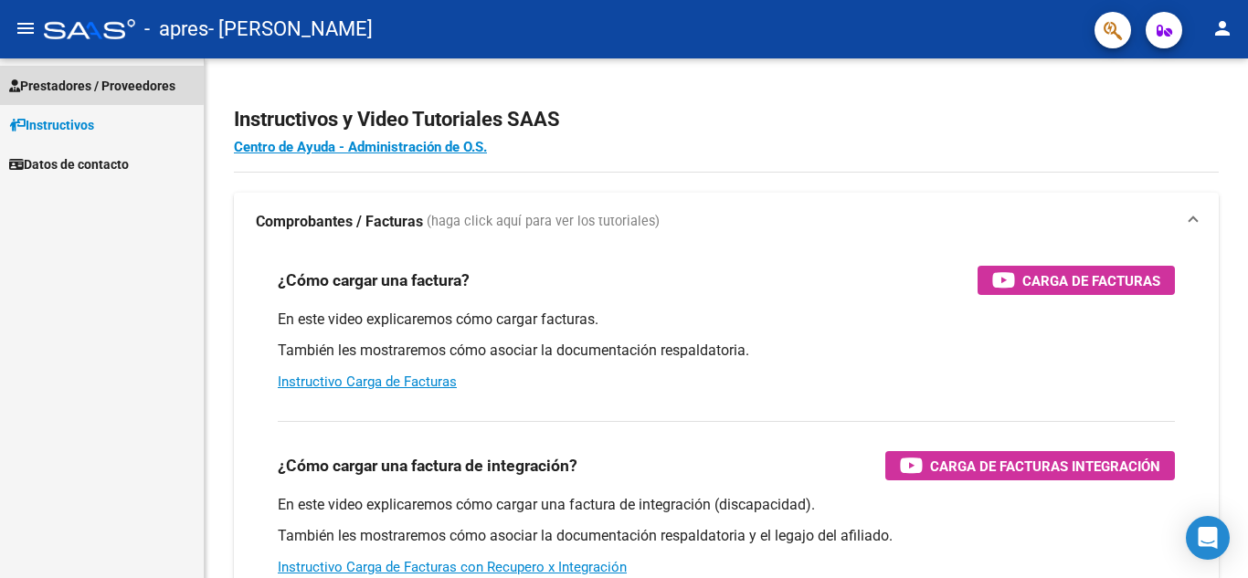
click at [100, 84] on span "Prestadores / Proveedores" at bounding box center [92, 86] width 166 height 20
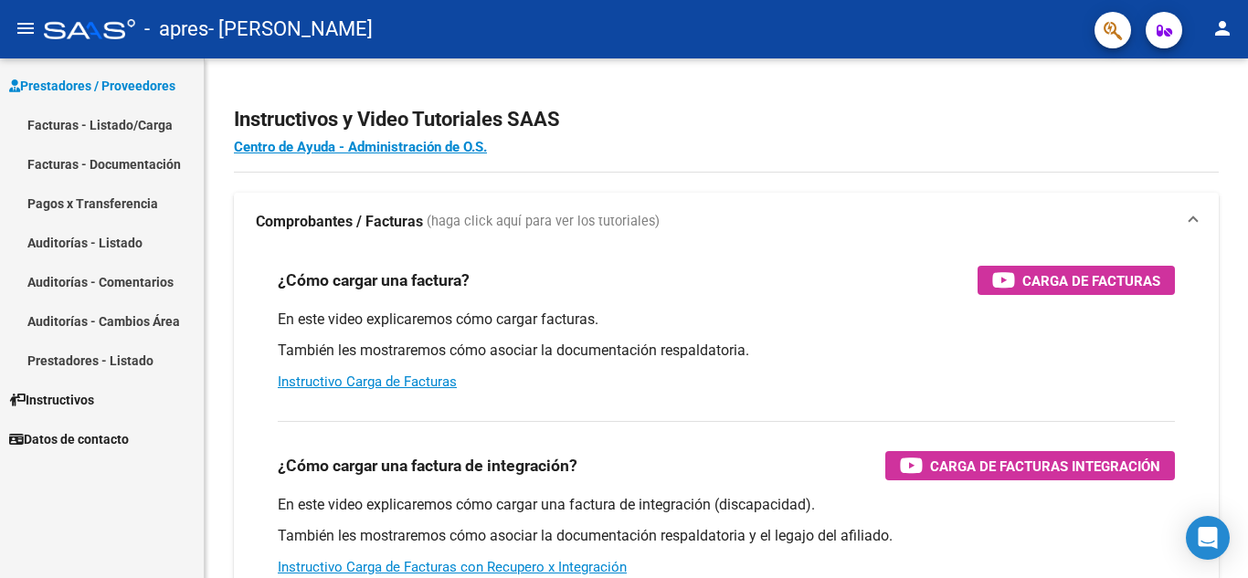
click at [89, 132] on link "Facturas - Listado/Carga" at bounding box center [102, 124] width 204 height 39
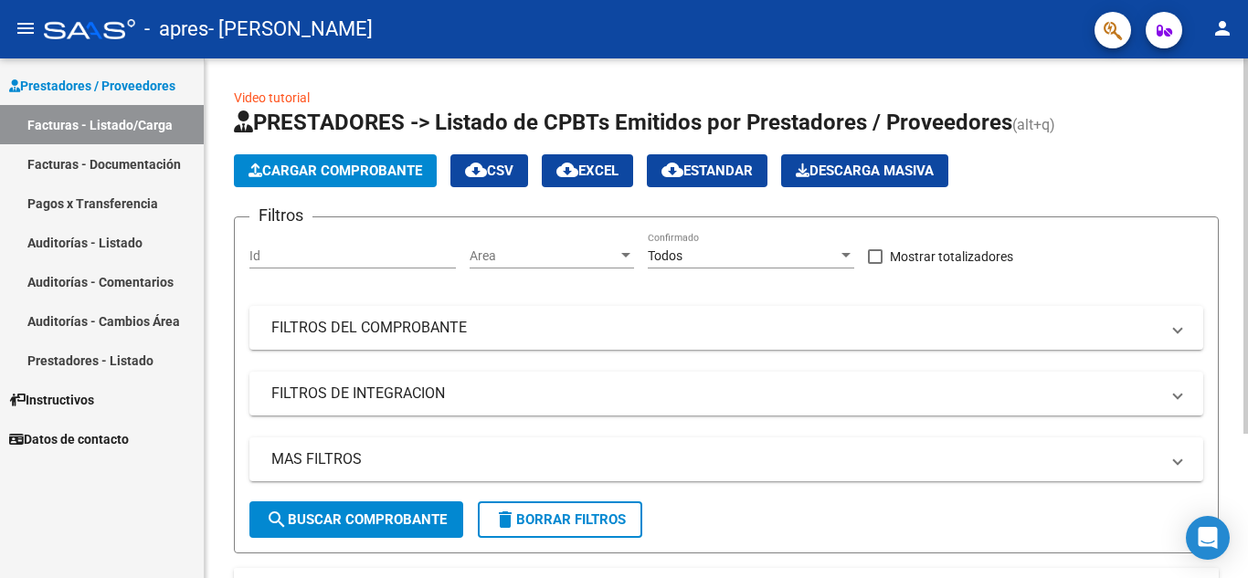
click at [404, 176] on span "Cargar Comprobante" at bounding box center [335, 171] width 174 height 16
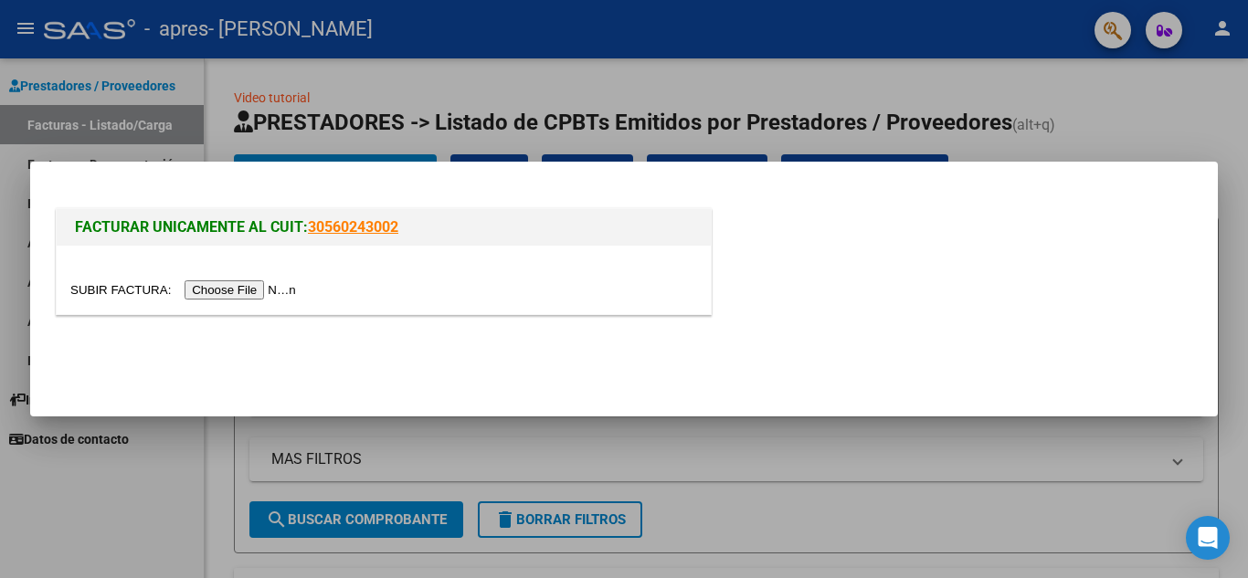
click at [238, 290] on input "file" at bounding box center [185, 289] width 231 height 19
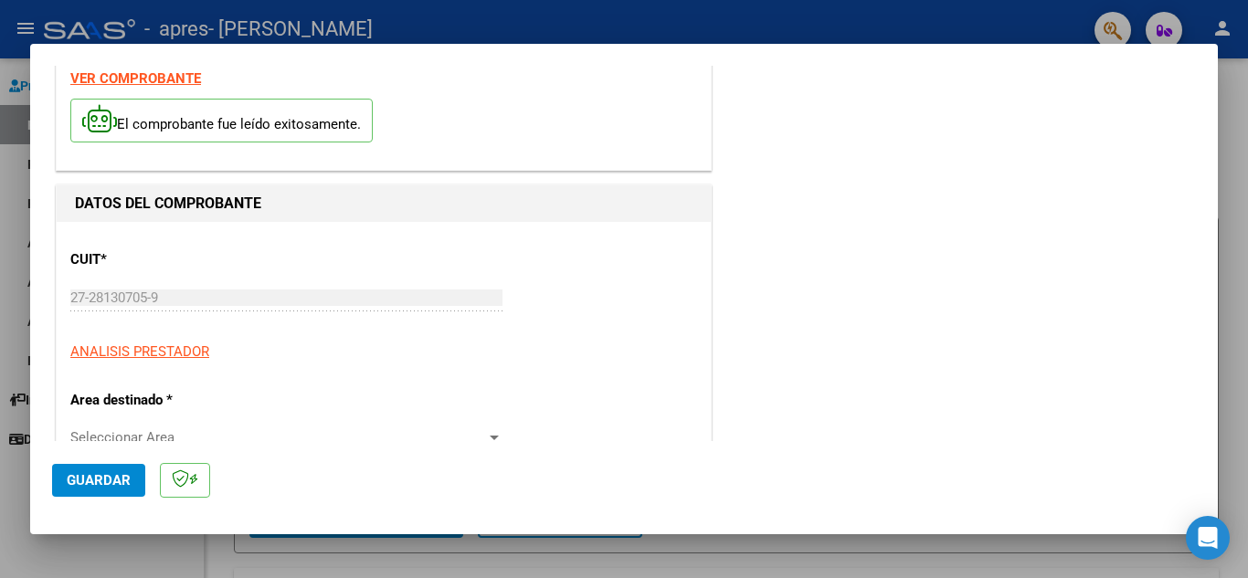
scroll to position [183, 0]
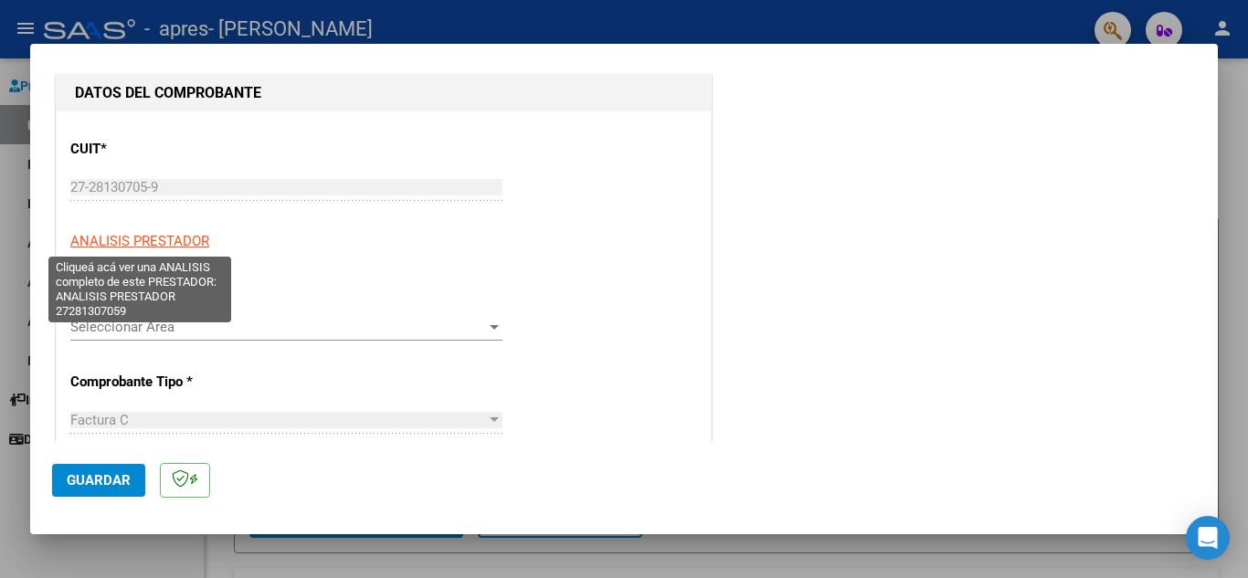
click at [183, 242] on span "ANALISIS PRESTADOR" at bounding box center [139, 241] width 139 height 16
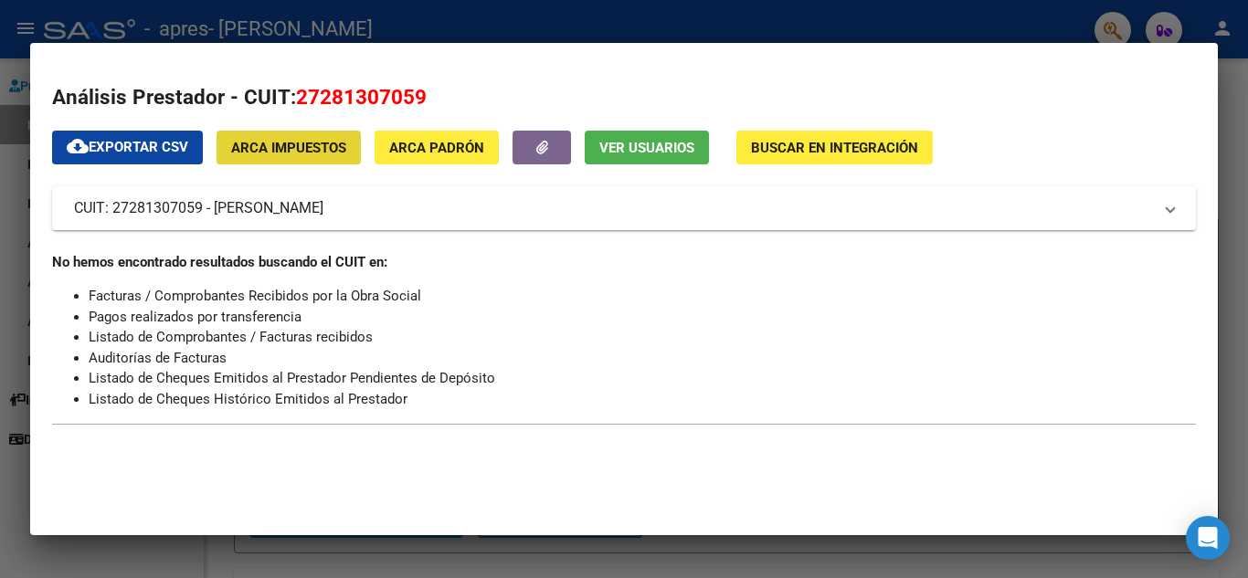
click at [301, 146] on span "ARCA Impuestos" at bounding box center [288, 148] width 115 height 16
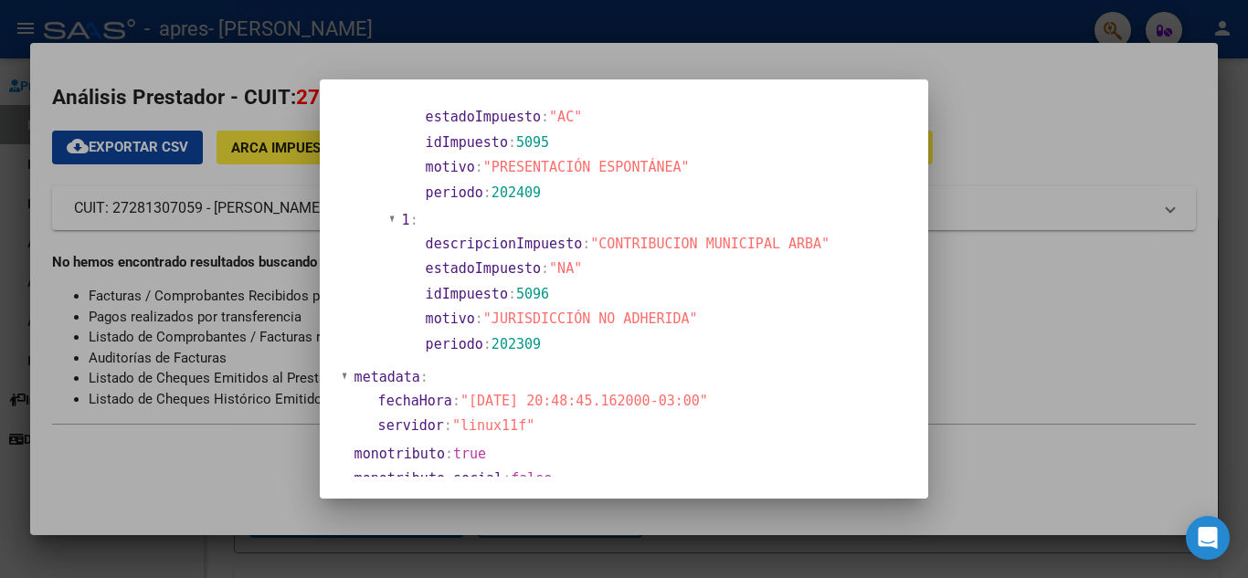
scroll to position [1413, 0]
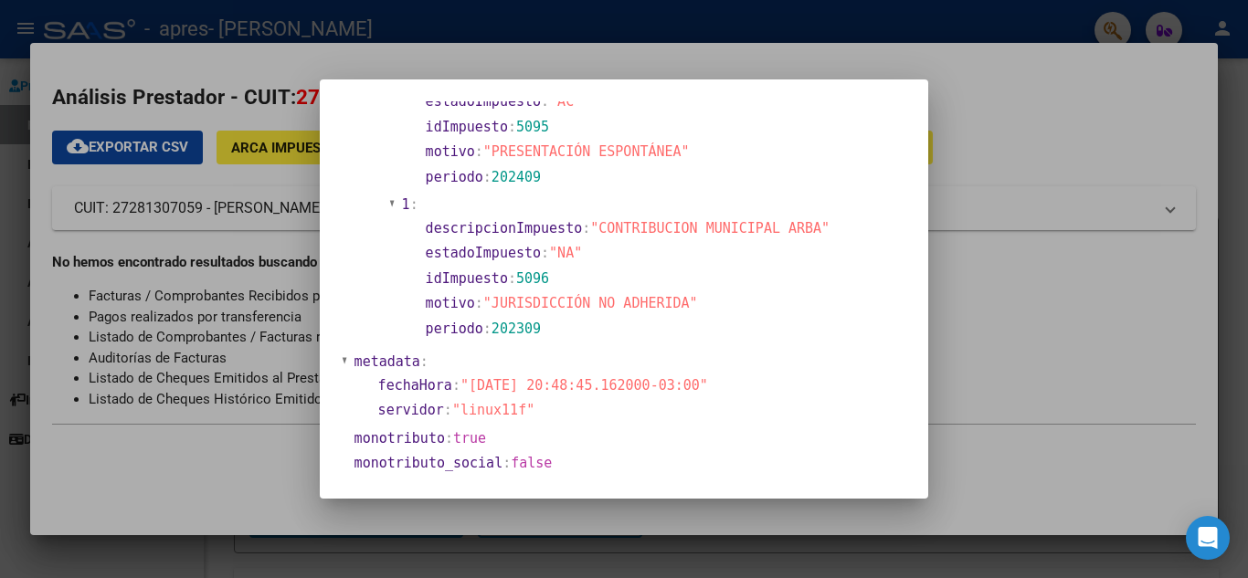
click at [1022, 148] on div at bounding box center [624, 289] width 1248 height 578
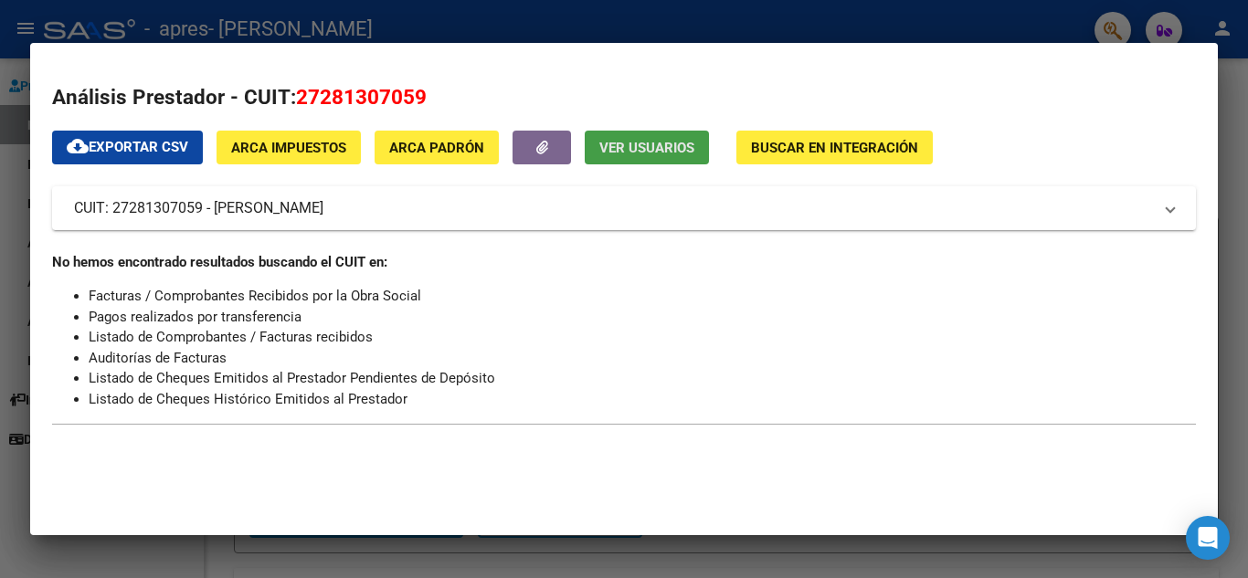
click at [694, 151] on span "Ver Usuarios" at bounding box center [646, 148] width 95 height 16
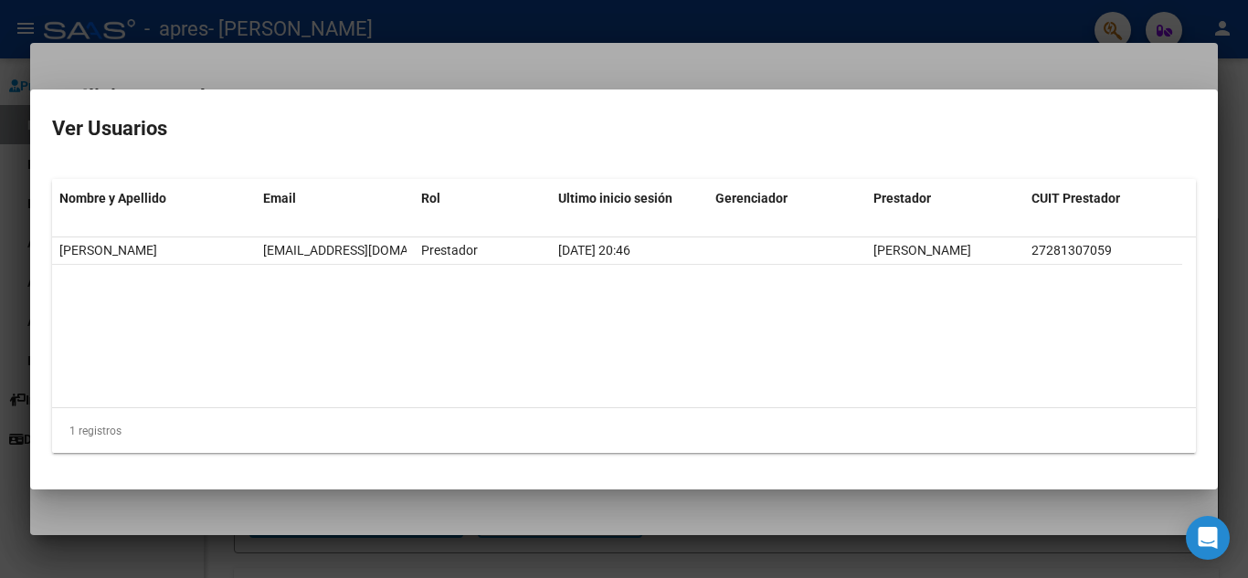
click at [976, 68] on div at bounding box center [624, 289] width 1248 height 578
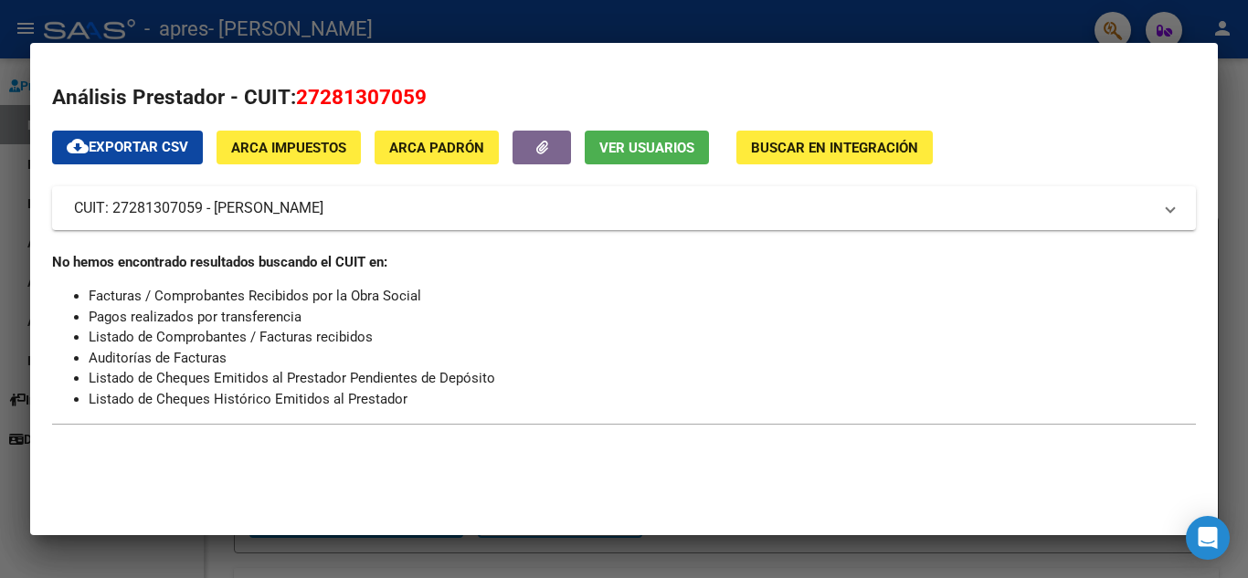
click at [1231, 142] on div at bounding box center [624, 289] width 1248 height 578
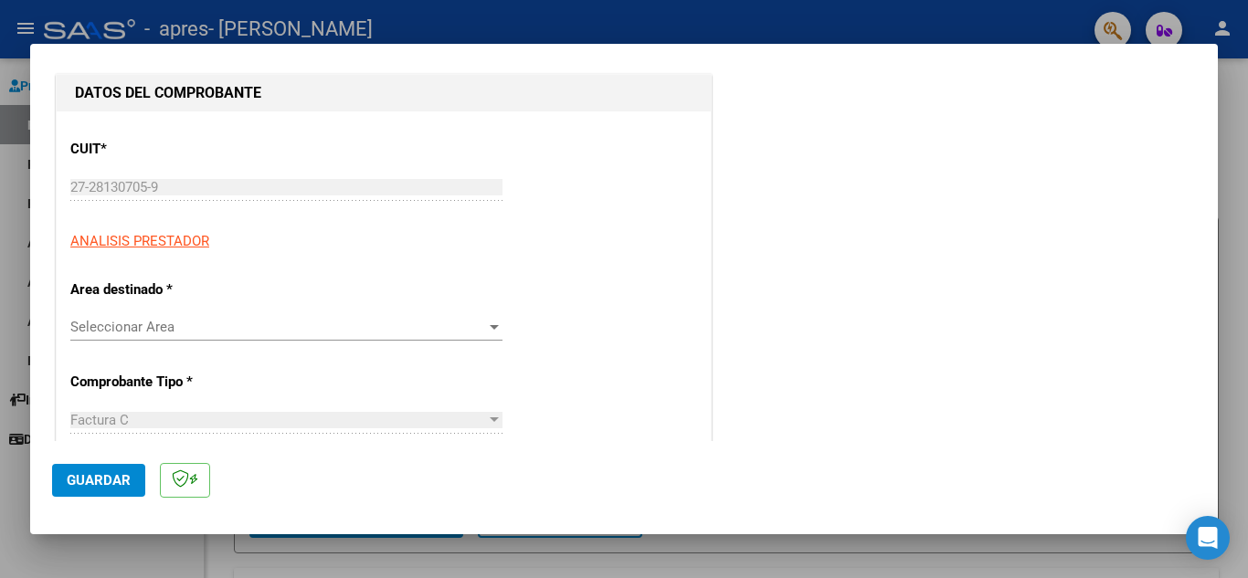
click at [163, 329] on span "Seleccionar Area" at bounding box center [278, 327] width 416 height 16
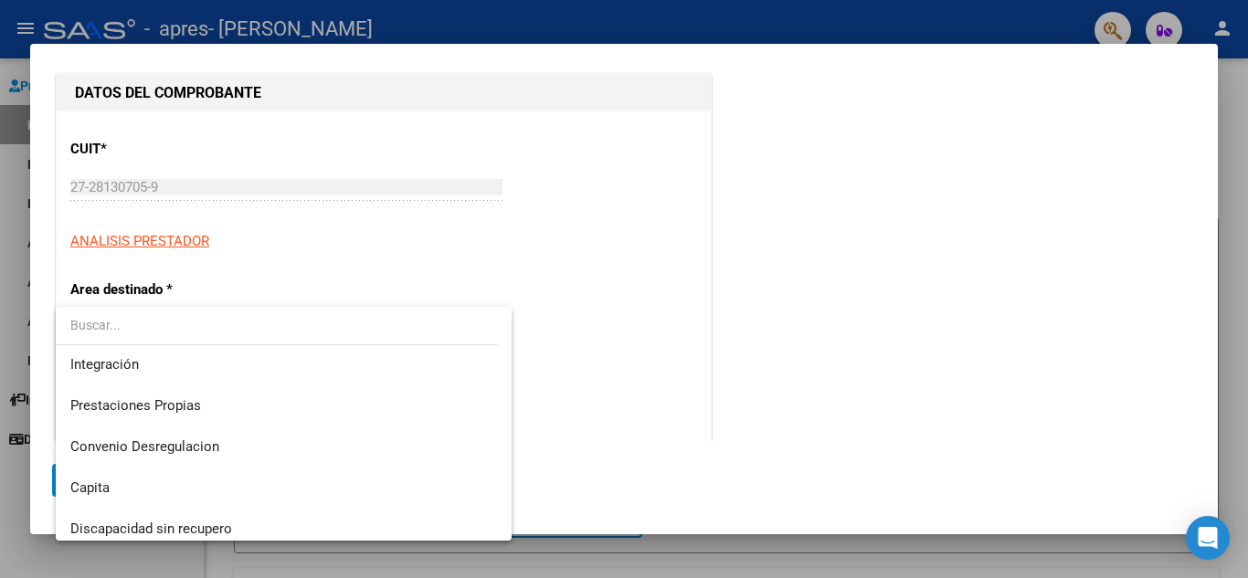
scroll to position [136, 0]
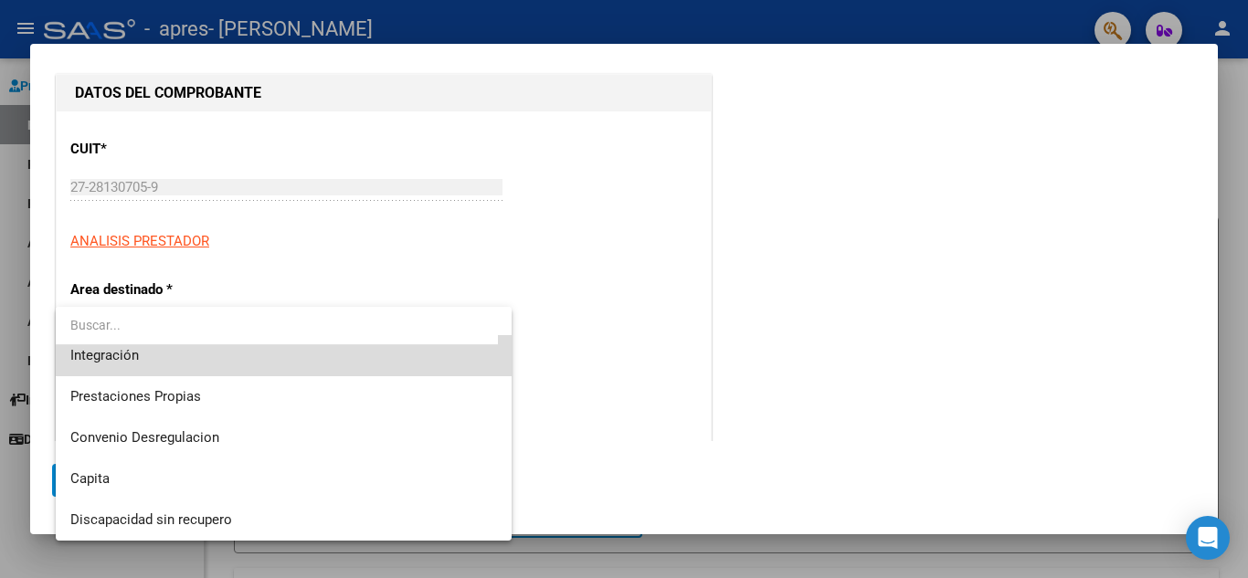
click at [312, 364] on span "Integración" at bounding box center [283, 355] width 427 height 41
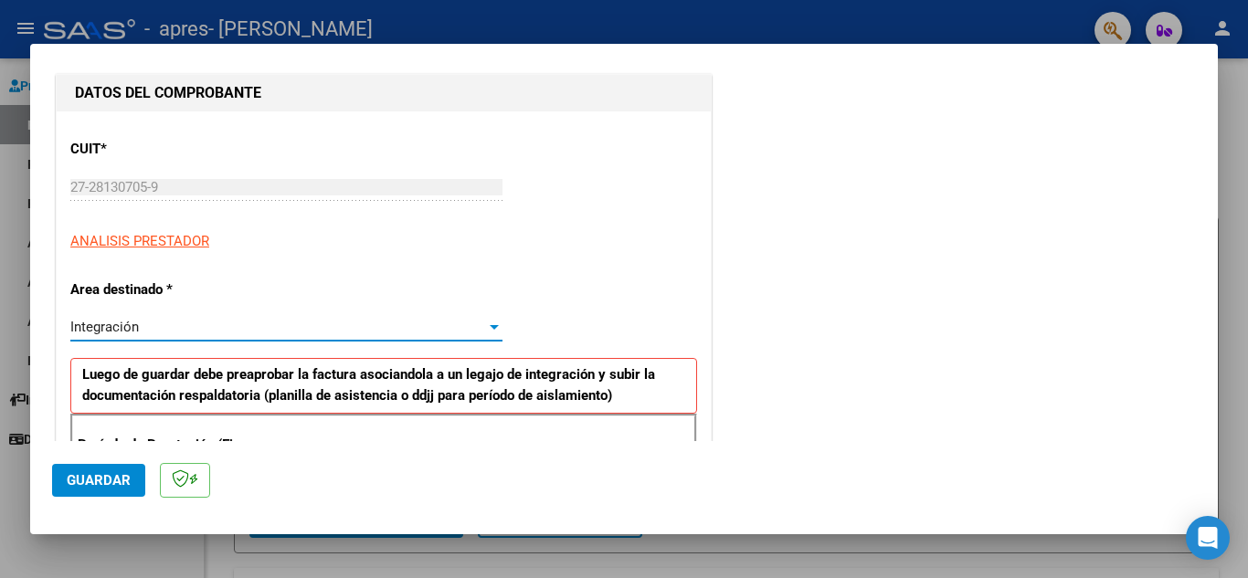
click at [491, 329] on div at bounding box center [494, 327] width 9 height 5
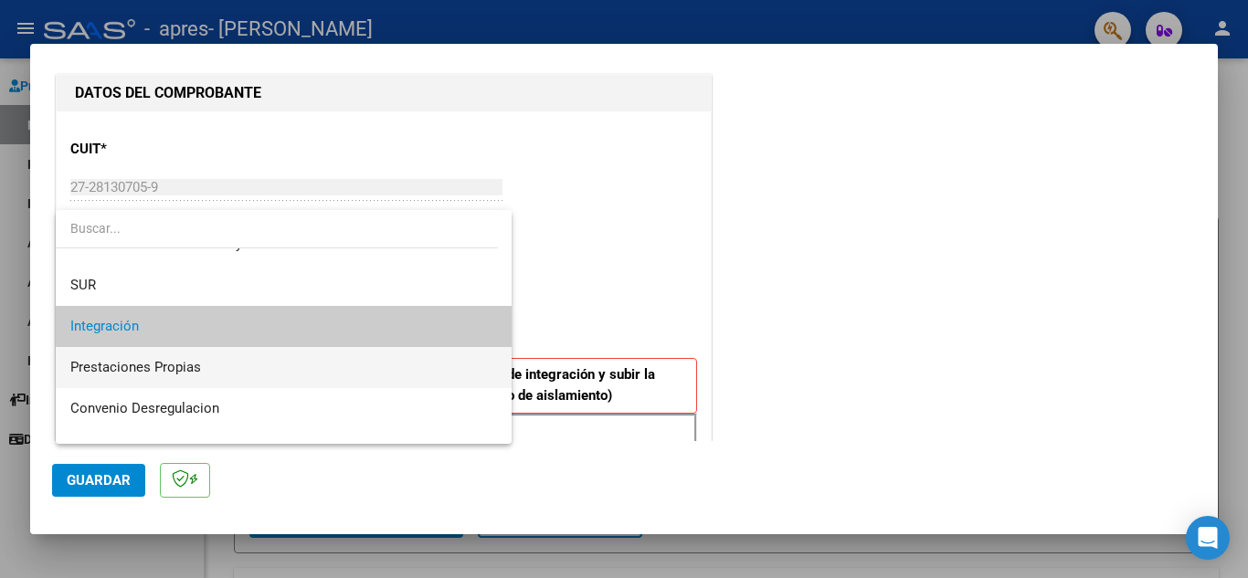
scroll to position [136, 0]
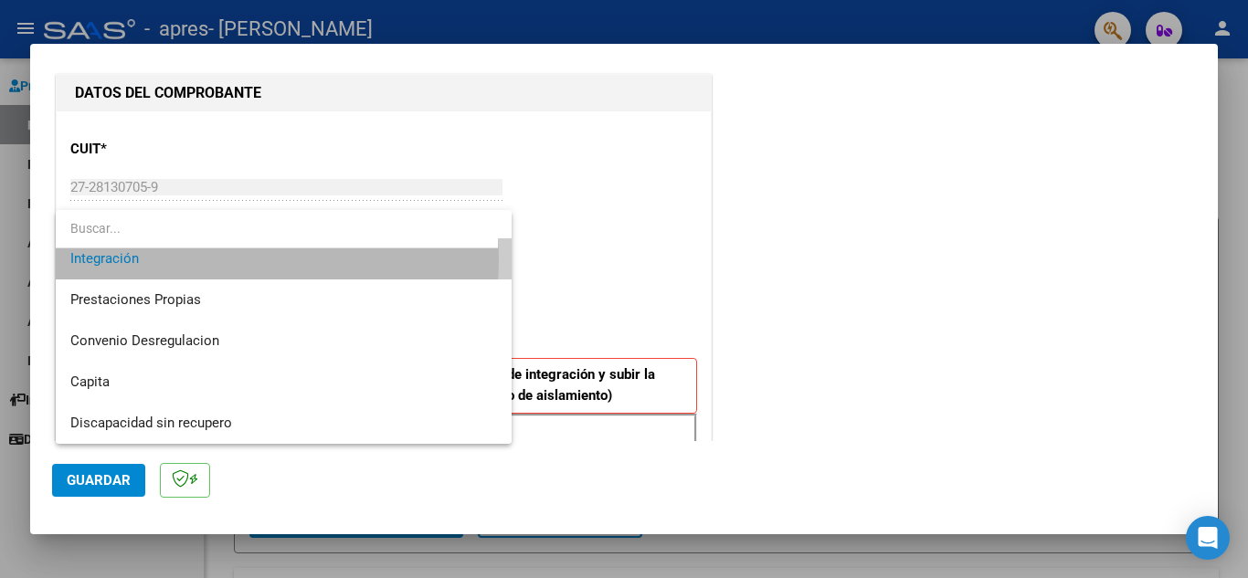
click at [231, 260] on span "Integración" at bounding box center [283, 258] width 427 height 41
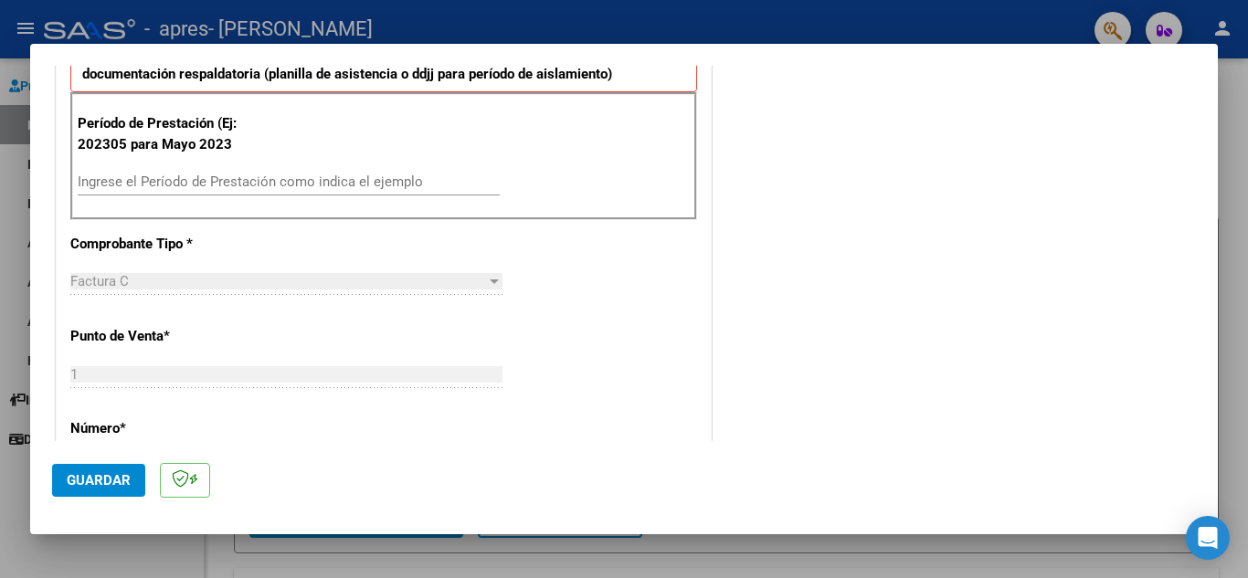
scroll to position [548, 0]
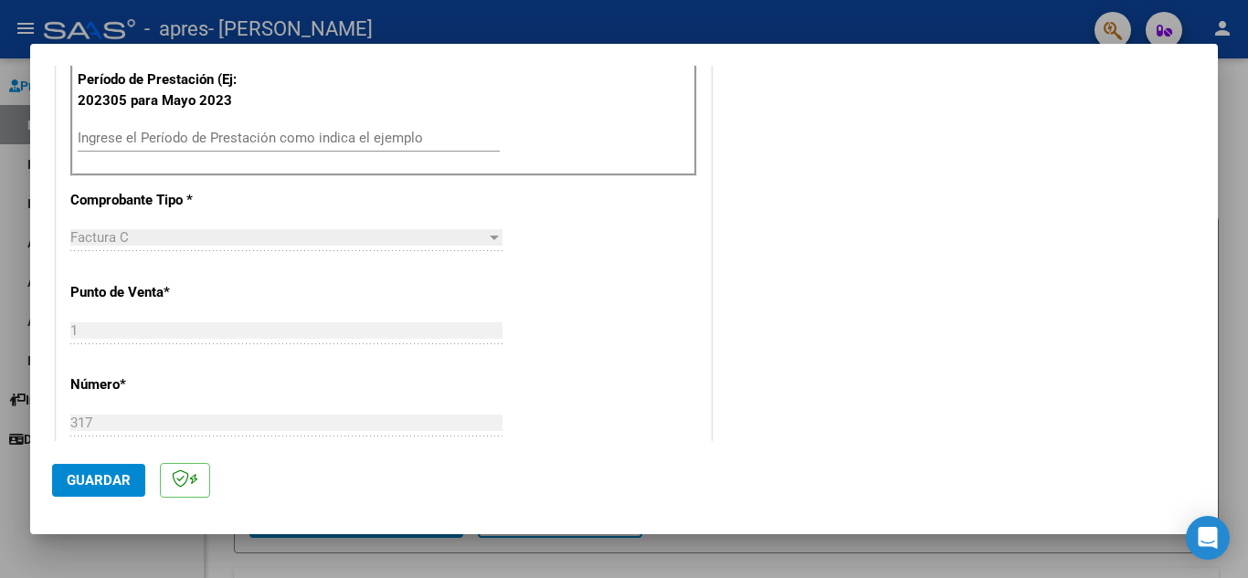
click at [167, 137] on input "Ingrese el Período de Prestación como indica el ejemplo" at bounding box center [289, 138] width 422 height 16
type input "202506"
click at [168, 237] on div "Factura C" at bounding box center [278, 237] width 416 height 16
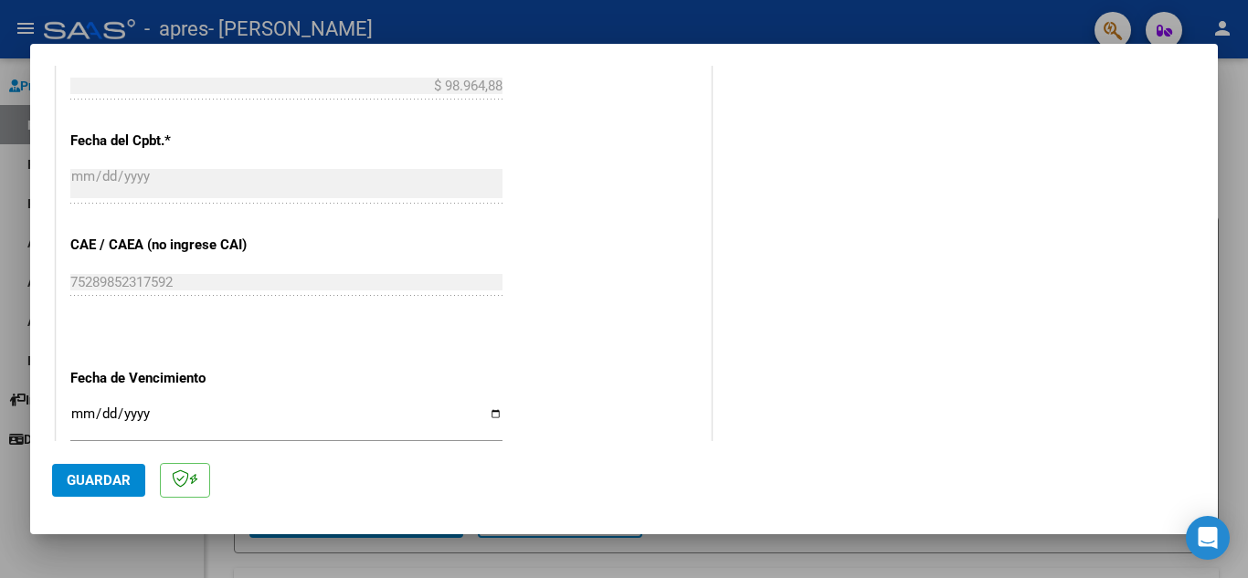
scroll to position [1005, 0]
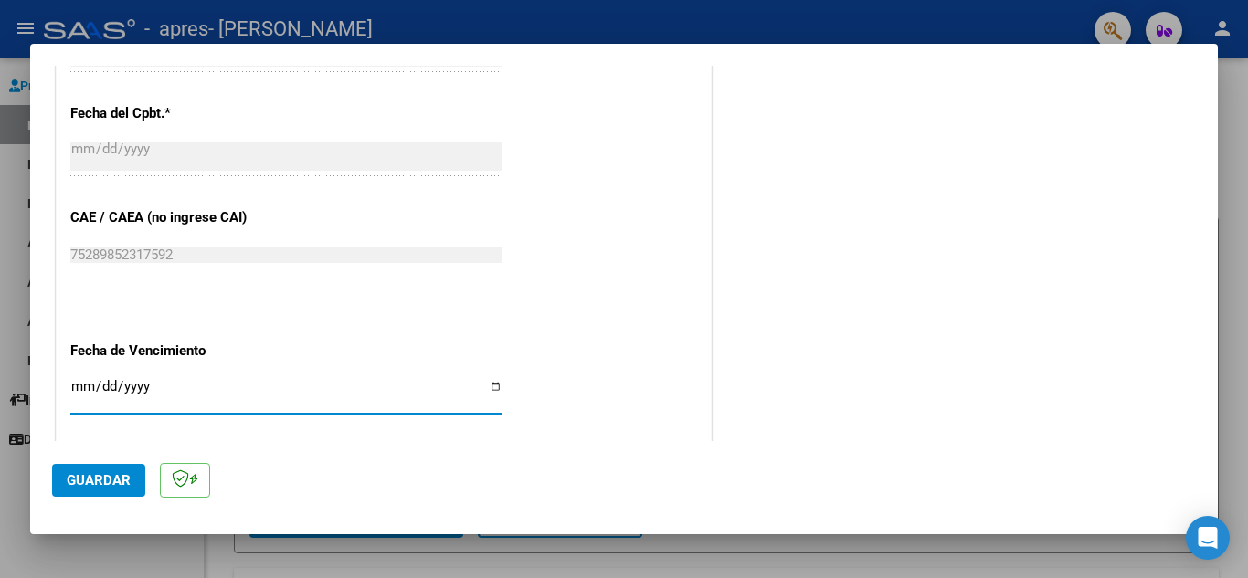
click at [84, 383] on input "Ingresar la fecha" at bounding box center [286, 393] width 432 height 29
type input "[DATE]"
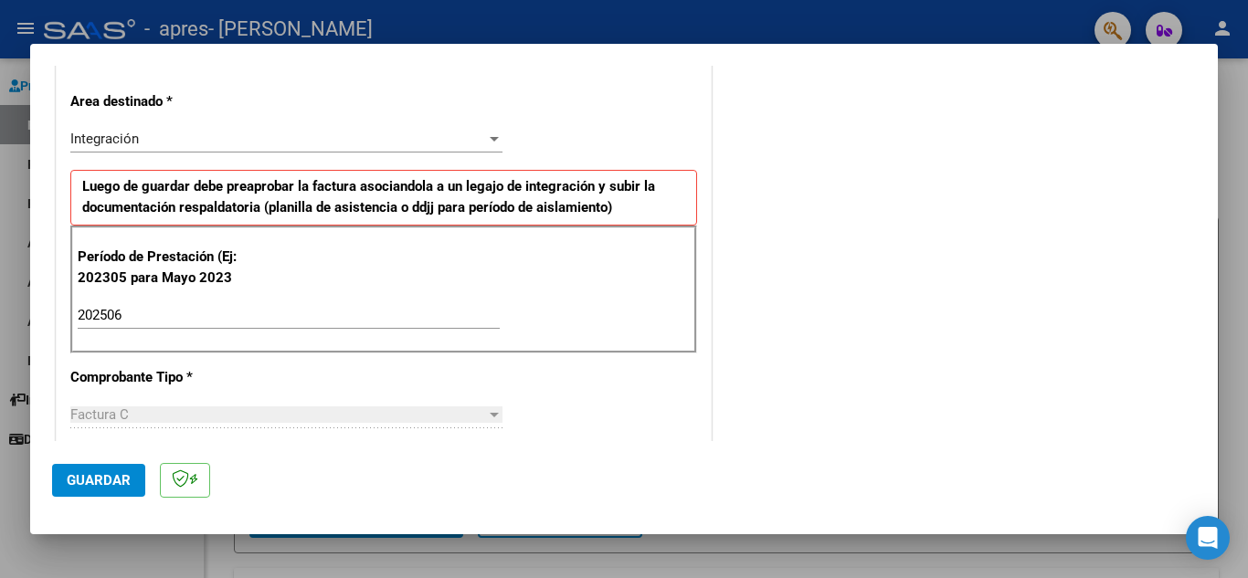
scroll to position [365, 0]
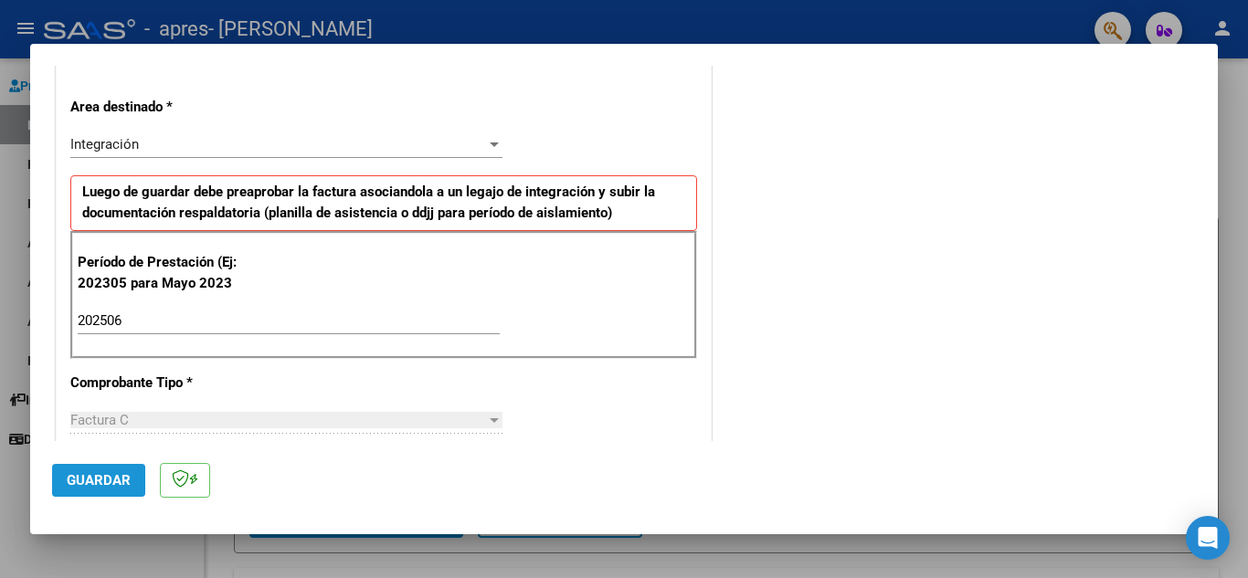
click at [93, 485] on span "Guardar" at bounding box center [99, 480] width 64 height 16
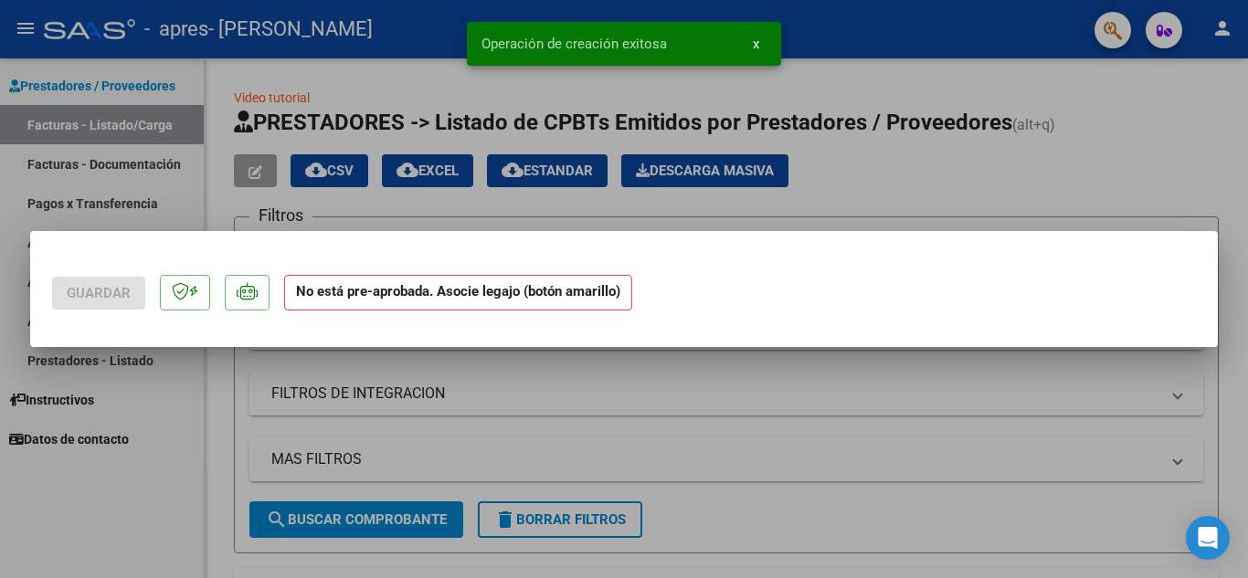
scroll to position [0, 0]
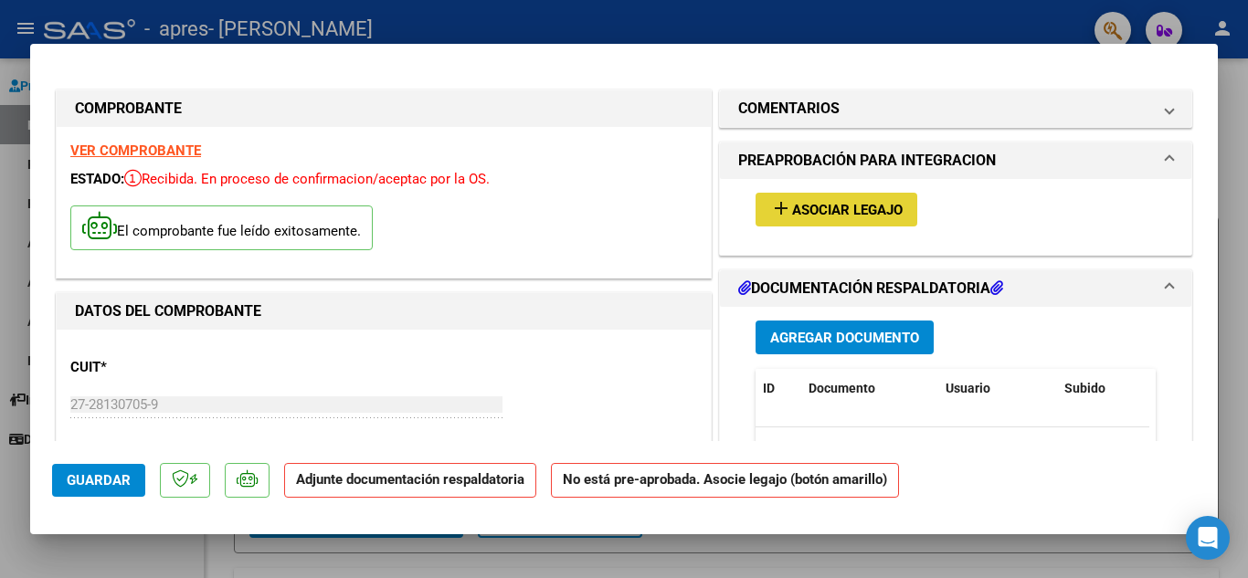
click at [865, 215] on span "Asociar Legajo" at bounding box center [847, 210] width 111 height 16
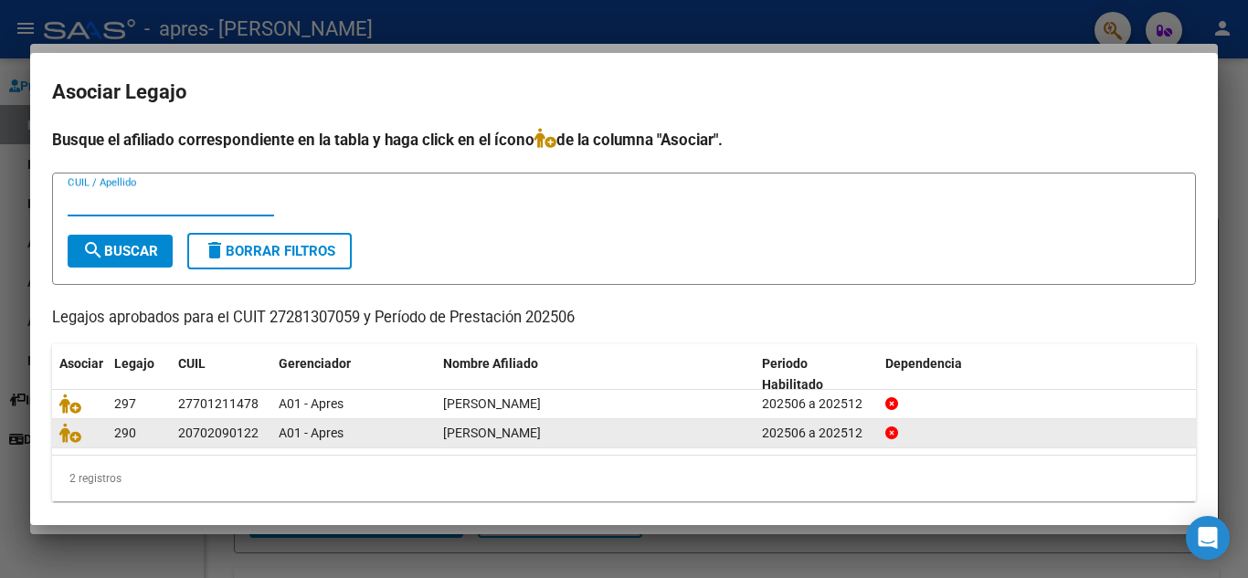
scroll to position [15, 0]
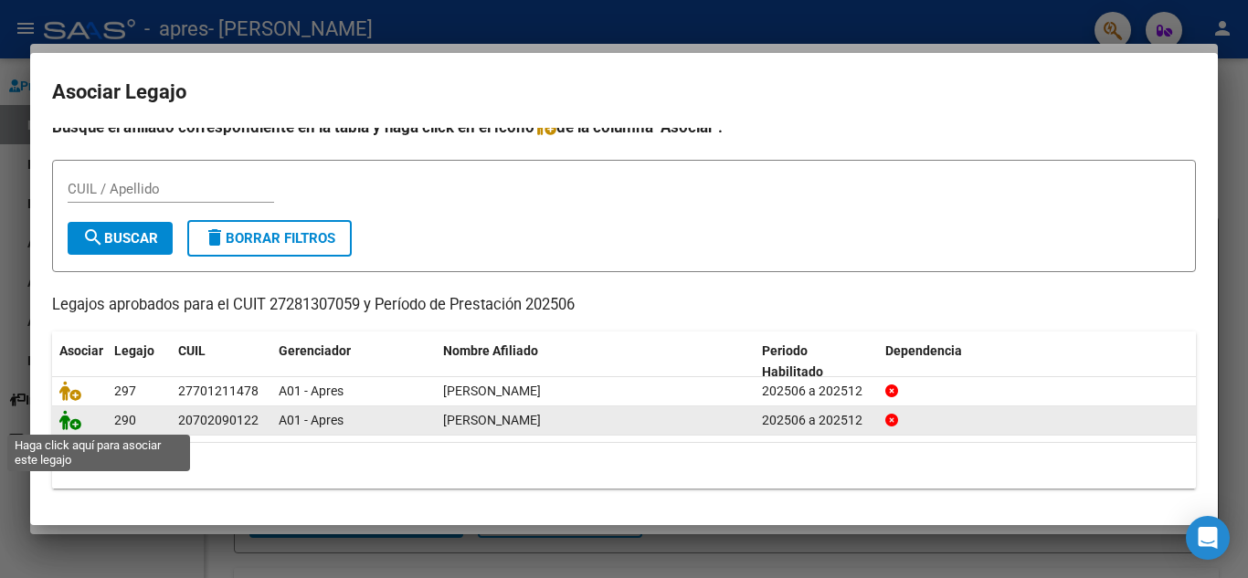
click at [78, 425] on icon at bounding box center [70, 420] width 22 height 20
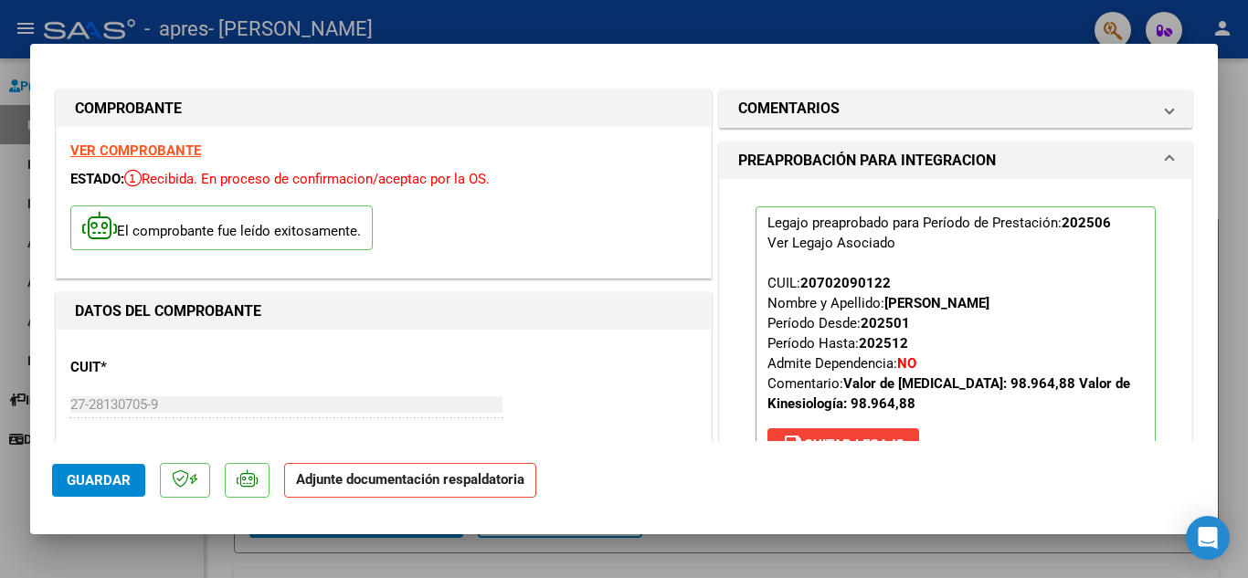
scroll to position [91, 0]
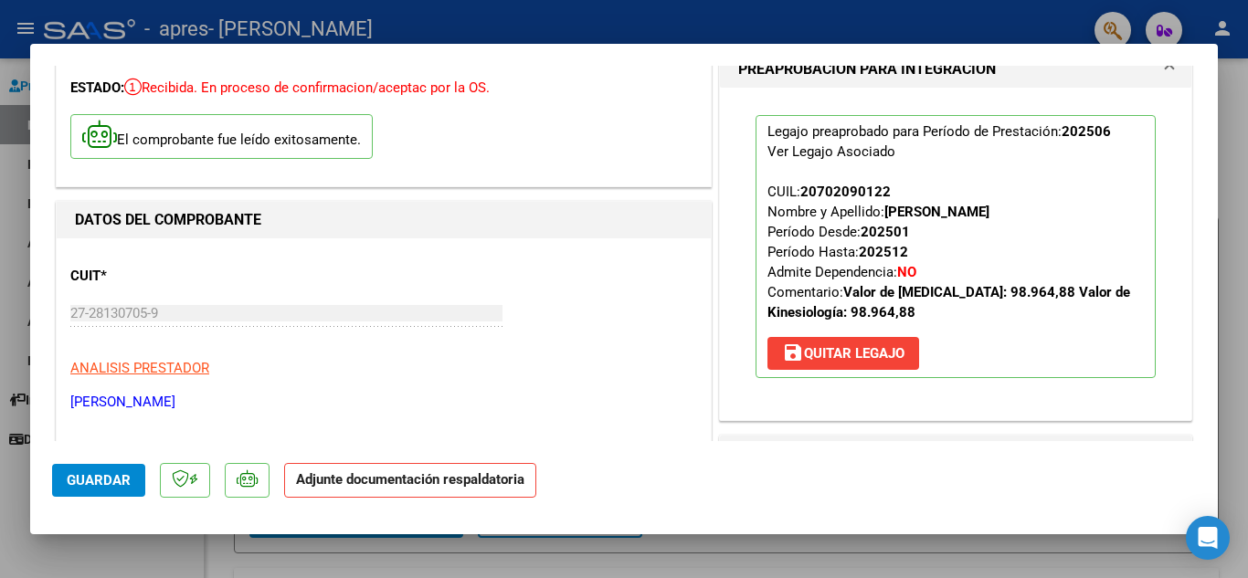
click at [888, 358] on span "save [PERSON_NAME]" at bounding box center [843, 353] width 122 height 16
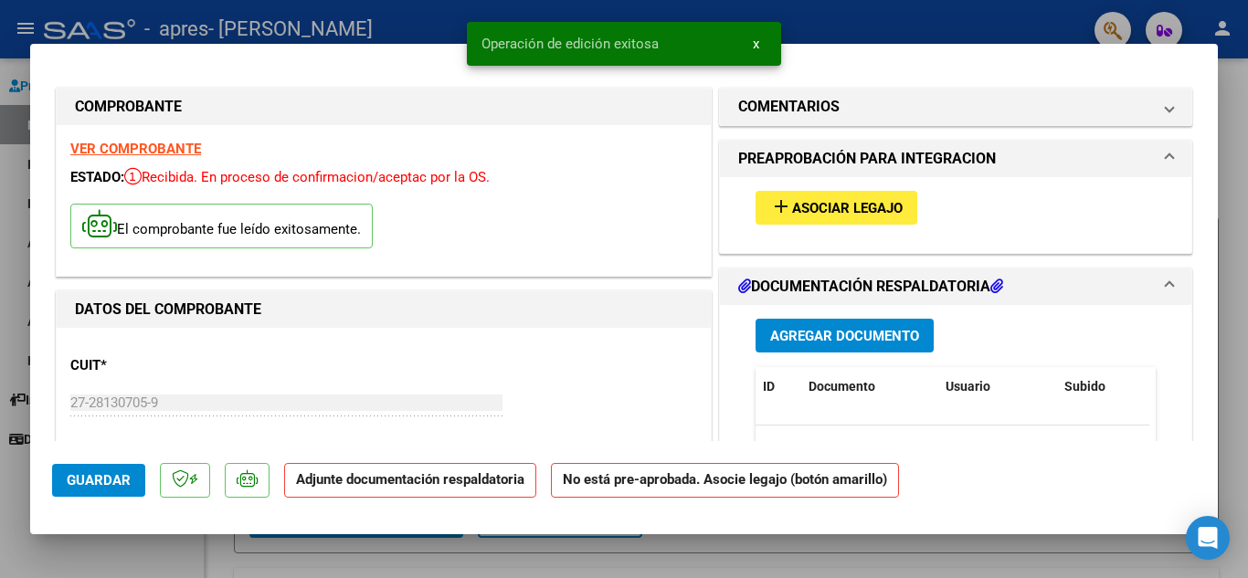
scroll to position [0, 0]
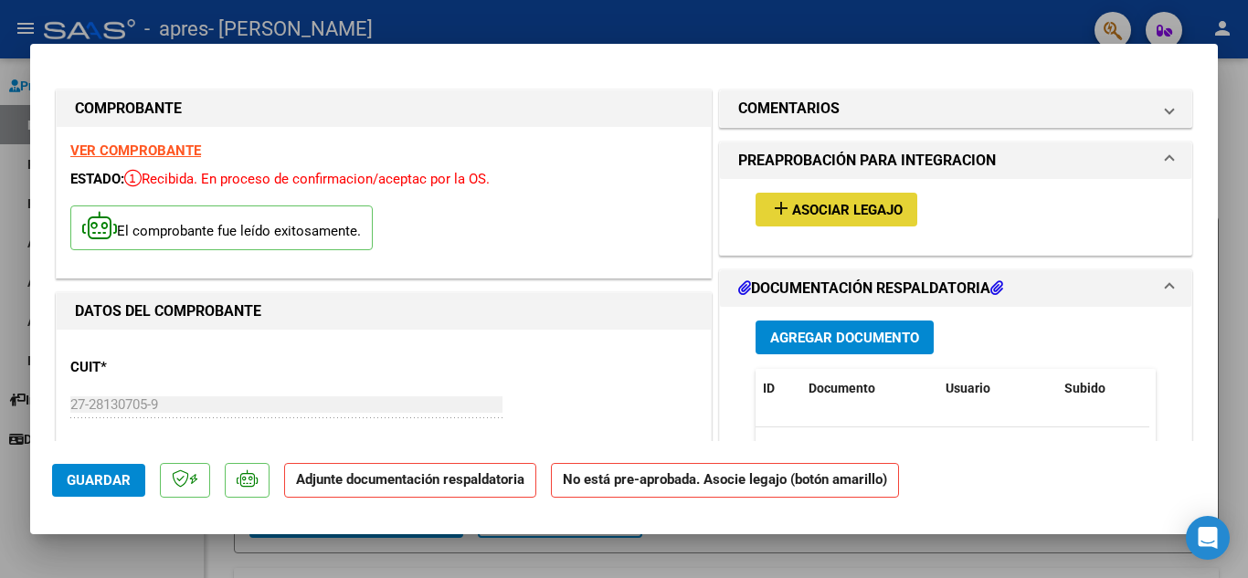
click at [837, 207] on span "Asociar Legajo" at bounding box center [847, 210] width 111 height 16
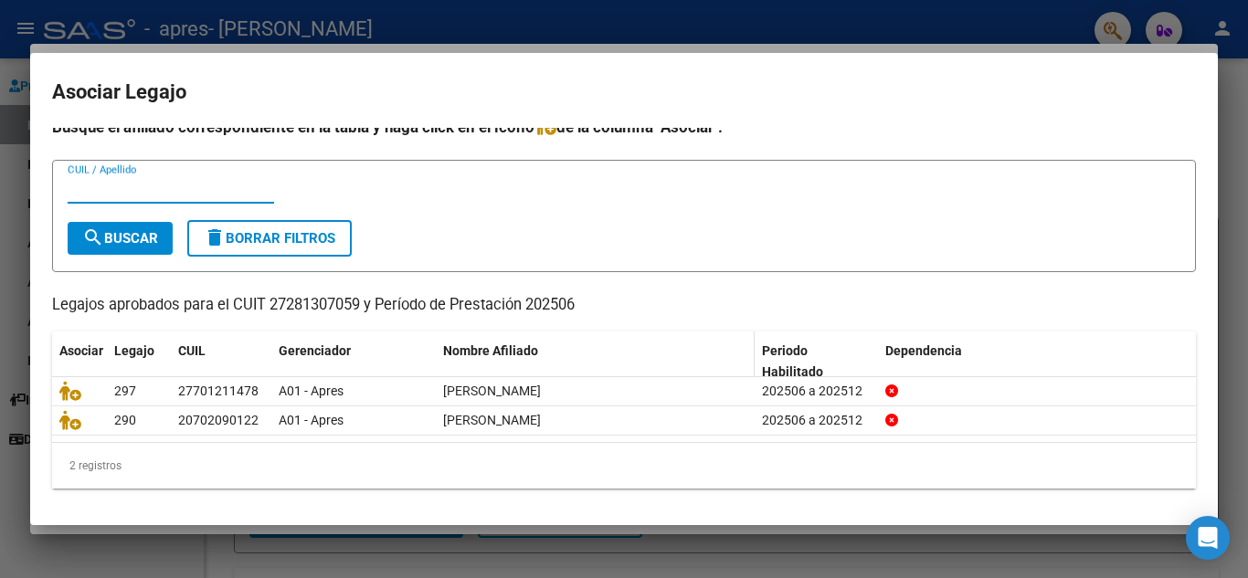
scroll to position [15, 0]
click at [111, 470] on div "2 registros" at bounding box center [624, 466] width 1144 height 46
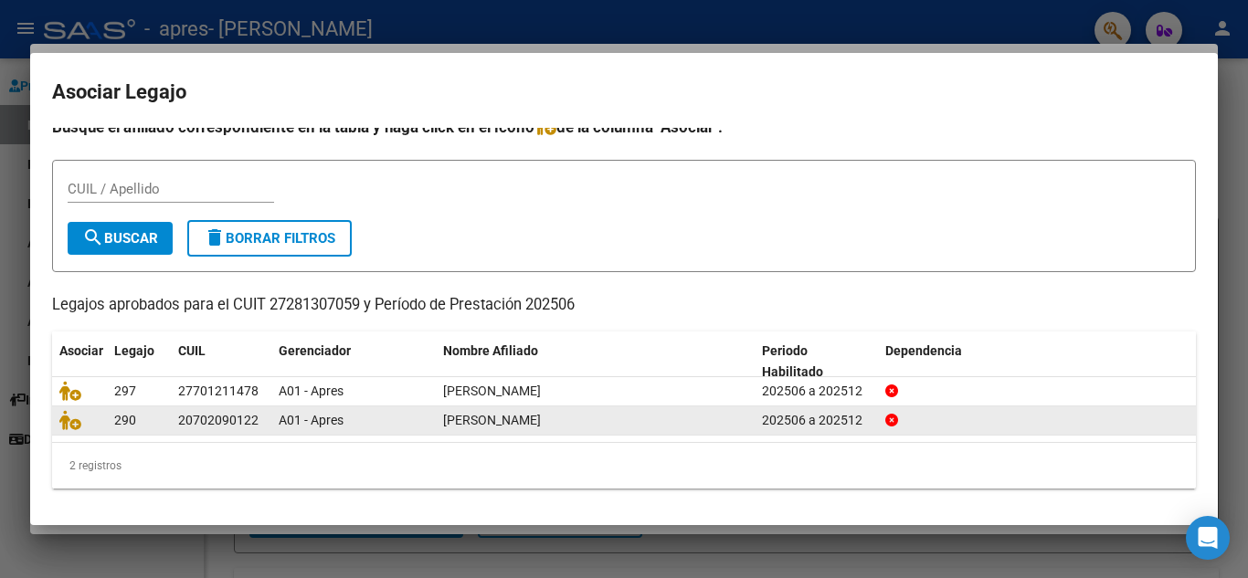
click at [864, 420] on div "202506 a 202512" at bounding box center [816, 420] width 109 height 21
click at [863, 419] on div "202506 a 202512" at bounding box center [816, 420] width 109 height 21
drag, startPoint x: 529, startPoint y: 417, endPoint x: 501, endPoint y: 412, distance: 28.8
click at [517, 414] on span "[PERSON_NAME]" at bounding box center [492, 420] width 98 height 15
click at [219, 410] on div "20702090122" at bounding box center [218, 420] width 80 height 21
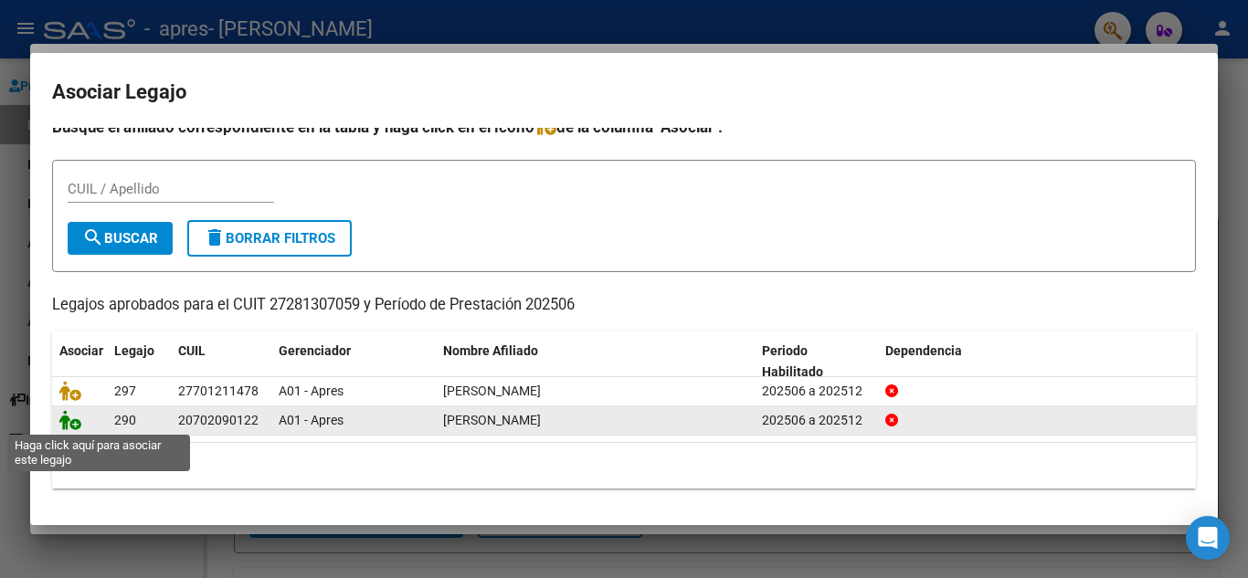
click at [74, 419] on icon at bounding box center [70, 420] width 22 height 20
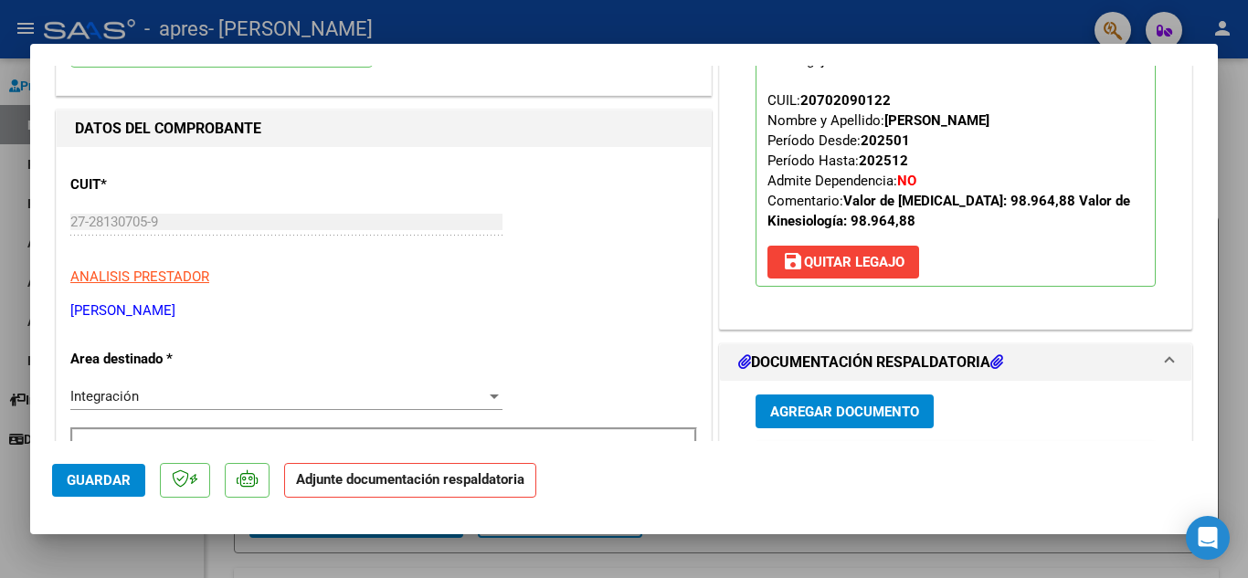
scroll to position [91, 0]
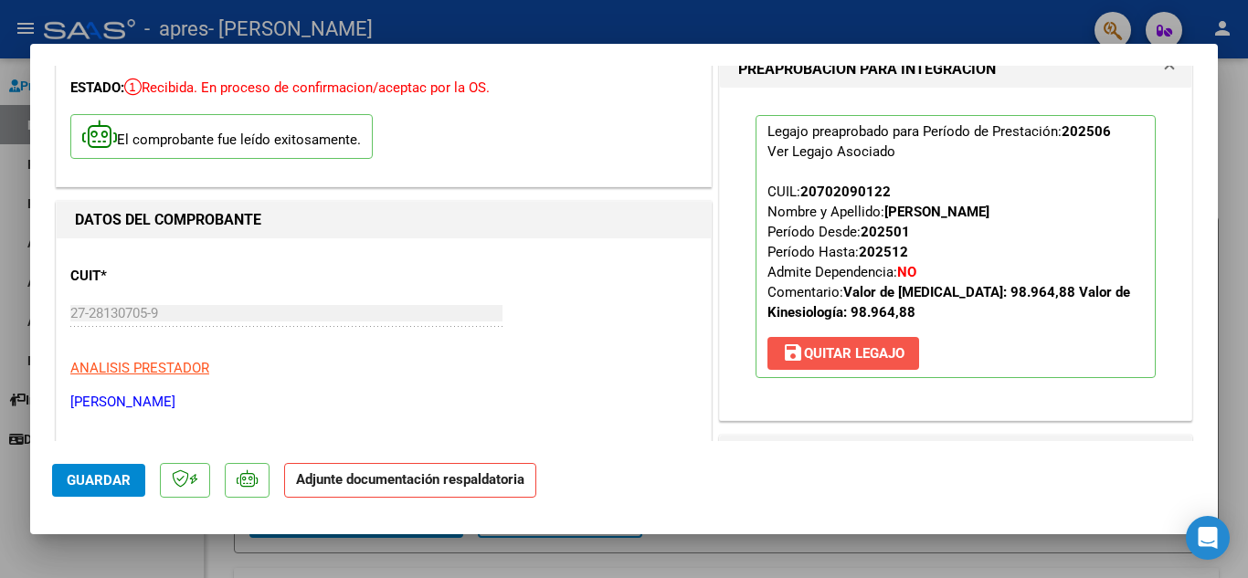
click at [788, 354] on mat-icon "save" at bounding box center [793, 353] width 22 height 22
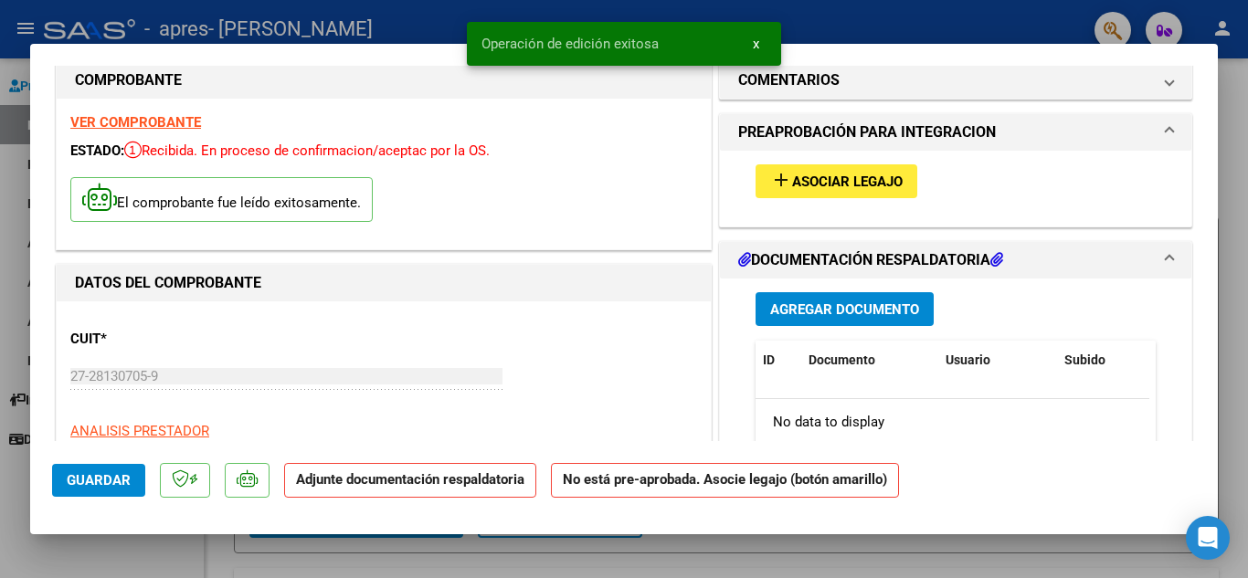
scroll to position [0, 0]
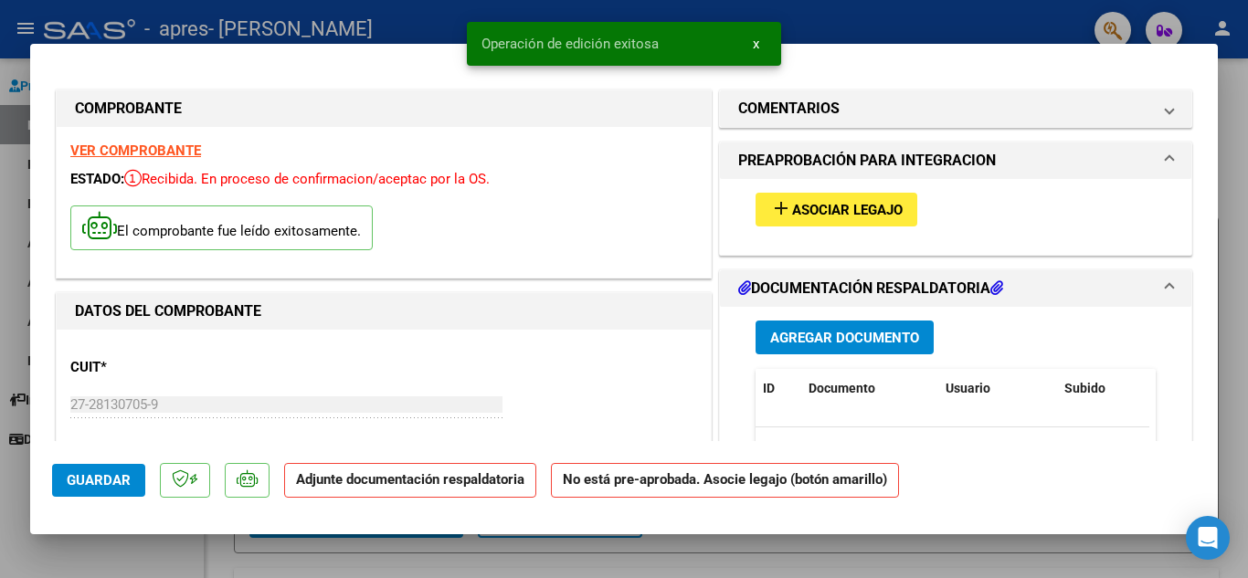
click at [116, 151] on strong "VER COMPROBANTE" at bounding box center [135, 150] width 131 height 16
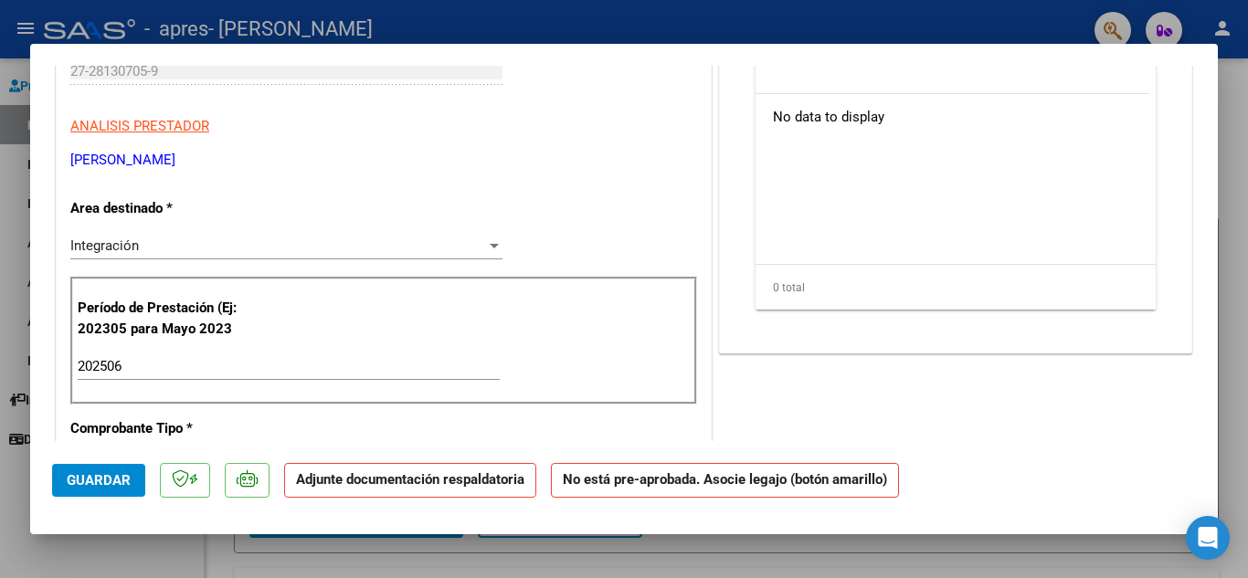
scroll to position [365, 0]
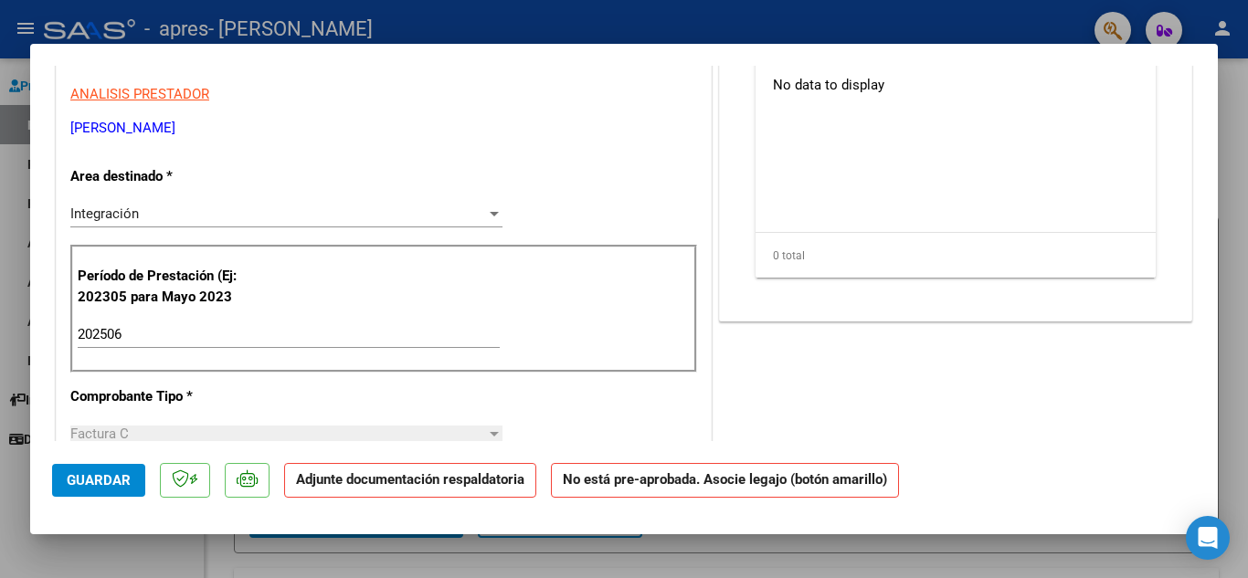
click at [1236, 115] on div at bounding box center [624, 289] width 1248 height 578
type input "$ 0,00"
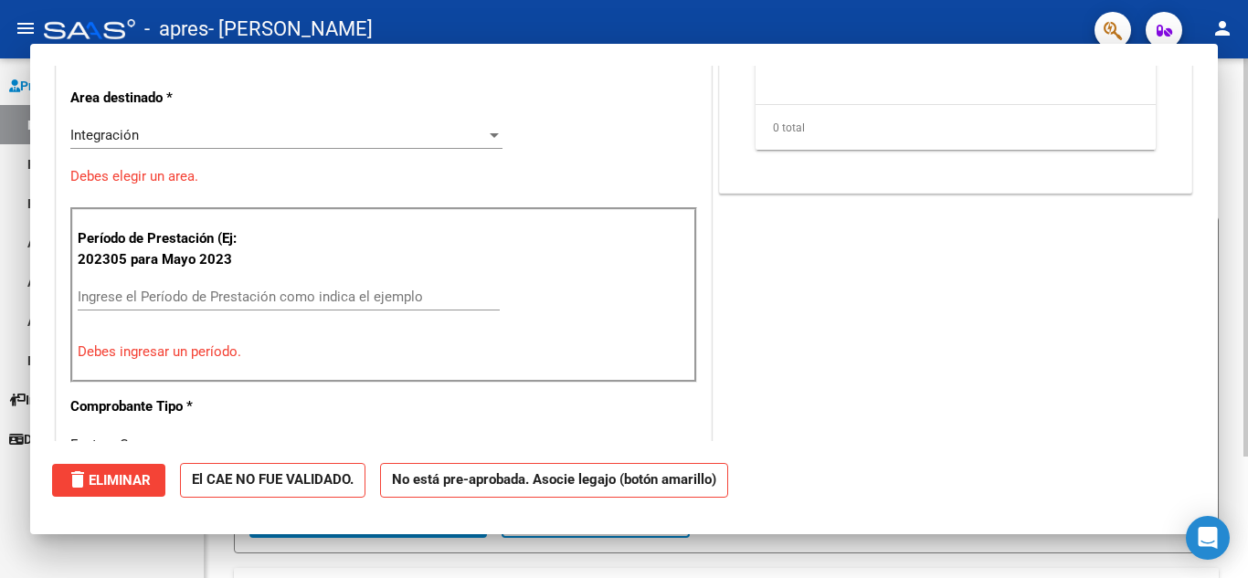
scroll to position [310, 0]
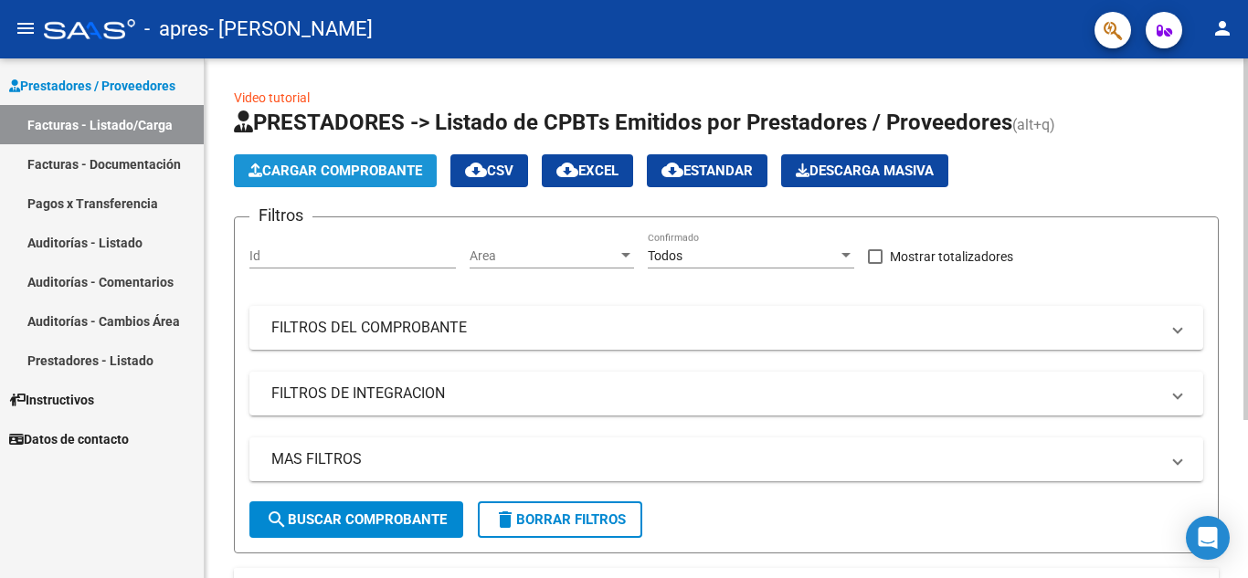
click at [287, 170] on span "Cargar Comprobante" at bounding box center [335, 171] width 174 height 16
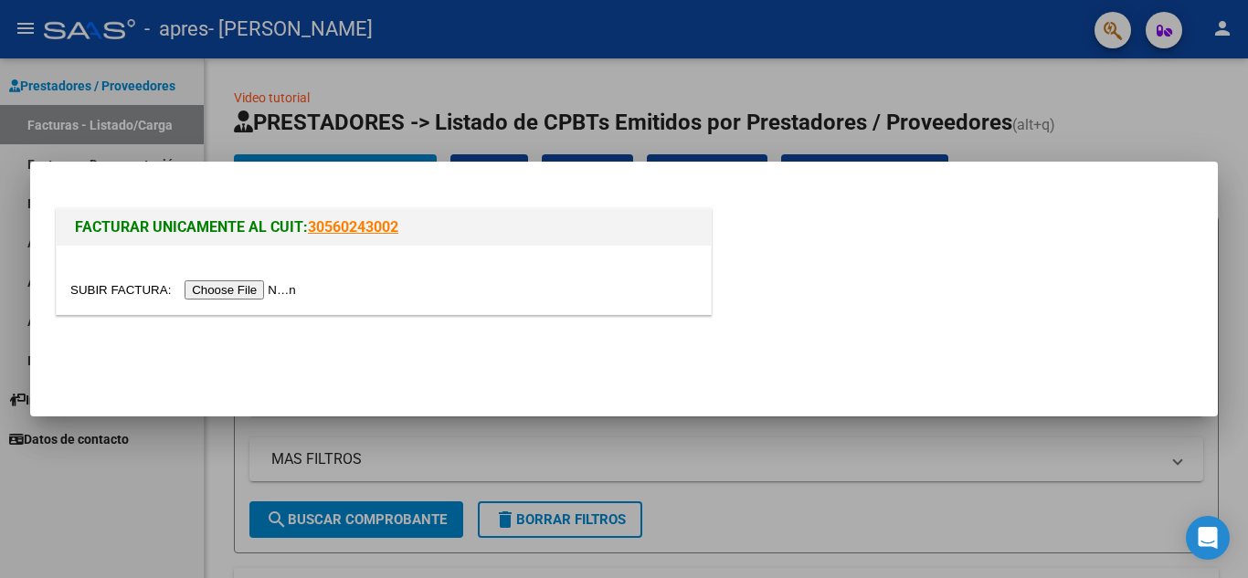
click at [222, 292] on input "file" at bounding box center [185, 289] width 231 height 19
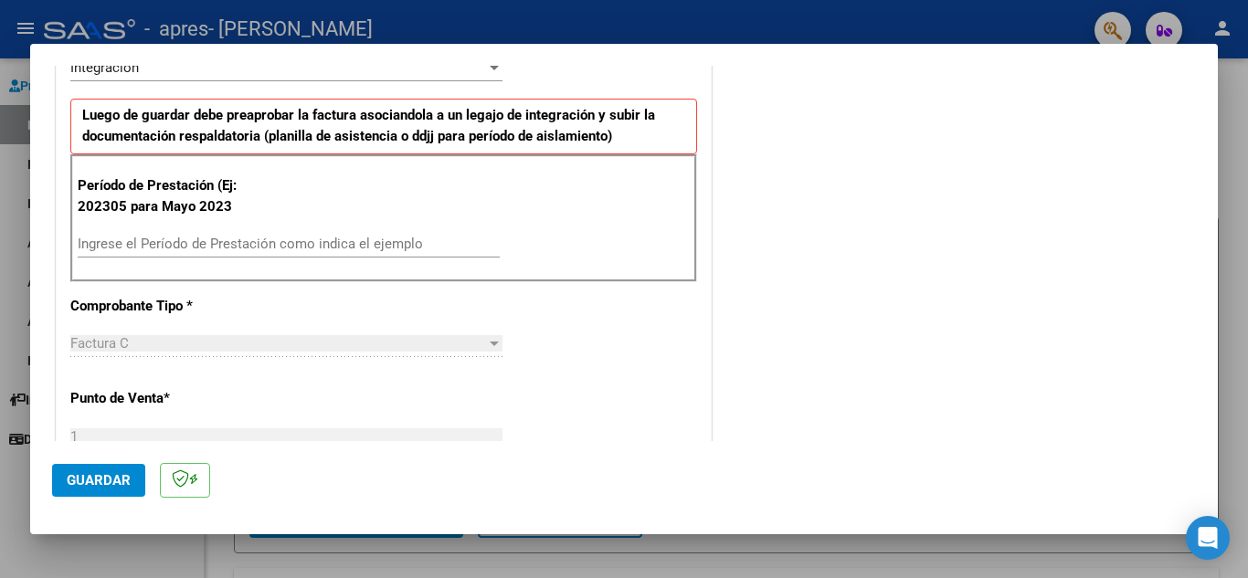
scroll to position [457, 0]
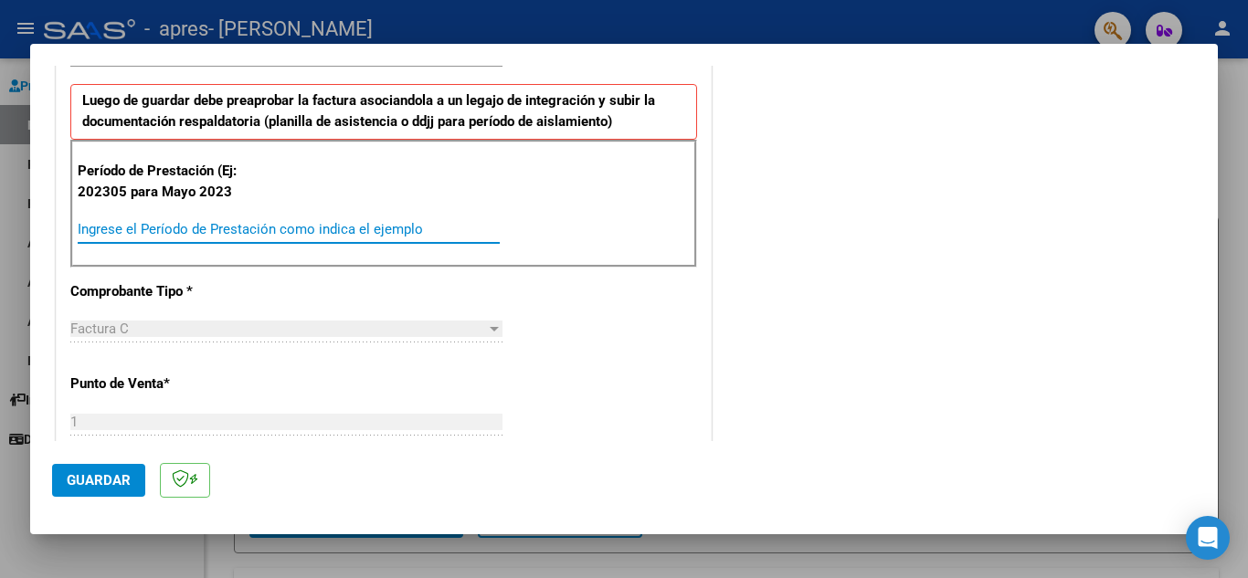
click at [195, 228] on input "Ingrese el Período de Prestación como indica el ejemplo" at bounding box center [289, 229] width 422 height 16
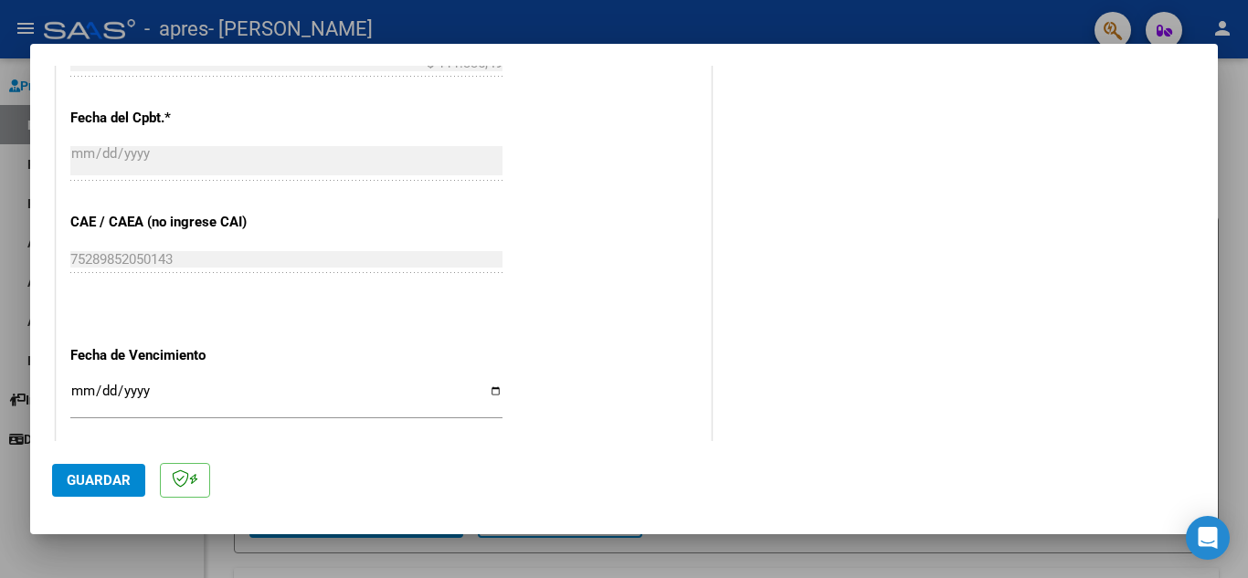
scroll to position [1005, 0]
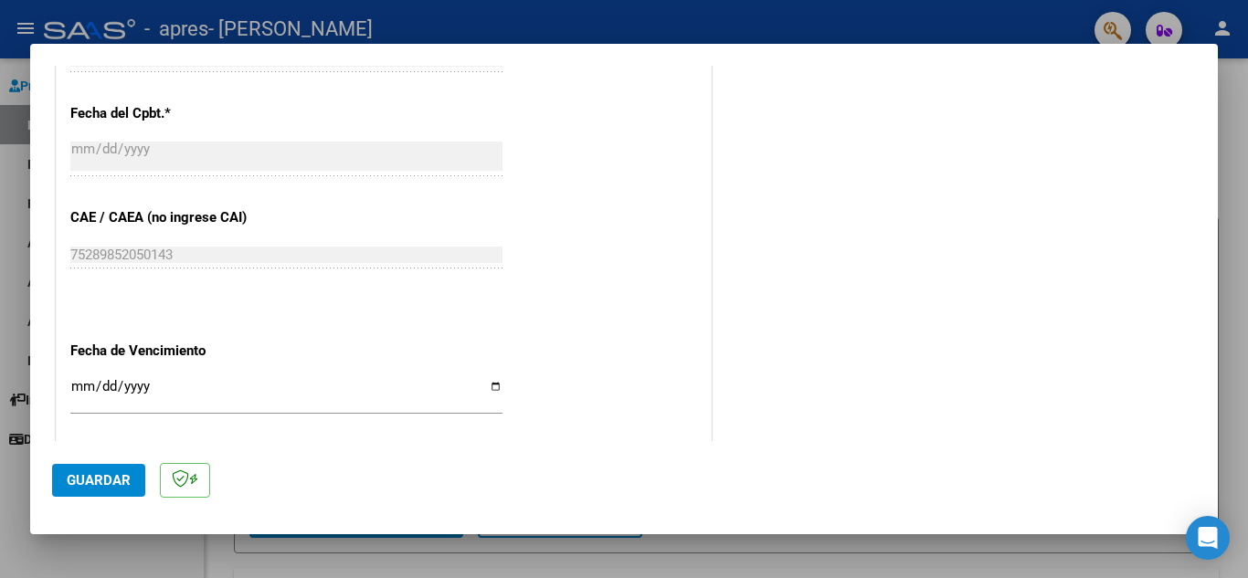
type input "202506"
click at [83, 381] on input "Ingresar la fecha" at bounding box center [286, 393] width 432 height 29
type input "[DATE]"
click at [90, 474] on span "Guardar" at bounding box center [99, 480] width 64 height 16
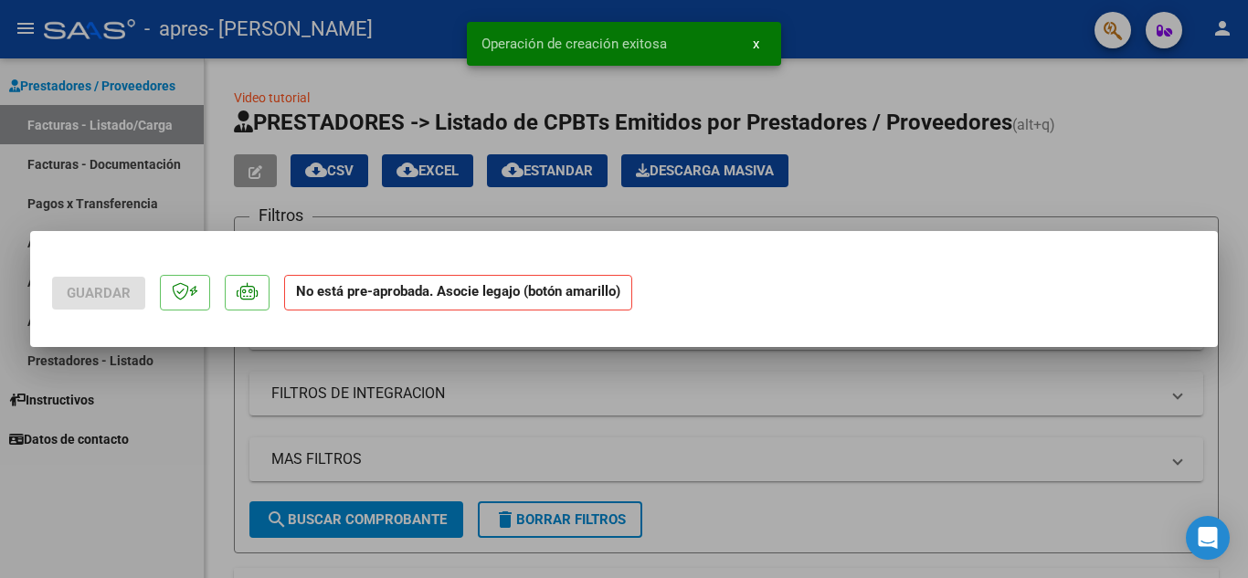
scroll to position [0, 0]
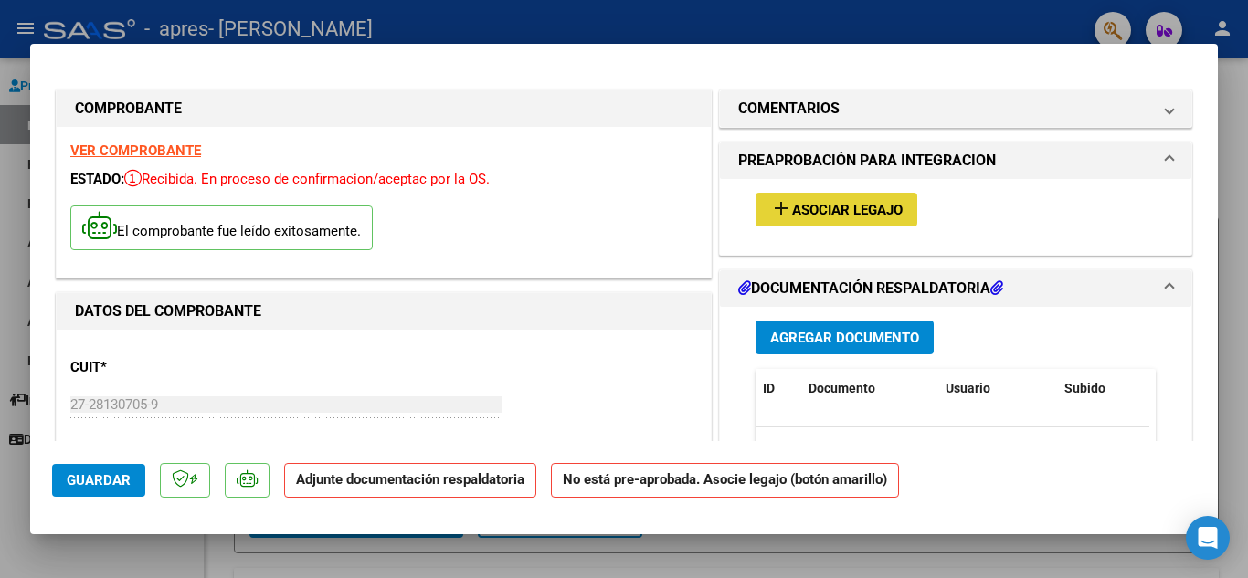
click at [887, 213] on span "Asociar Legajo" at bounding box center [847, 210] width 111 height 16
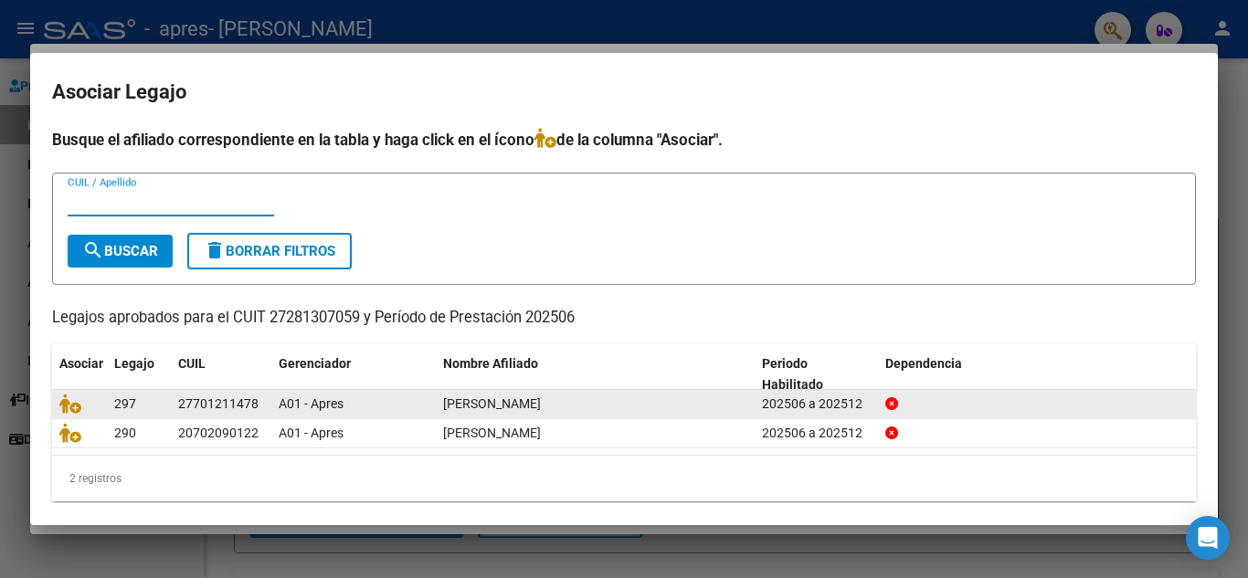
scroll to position [15, 0]
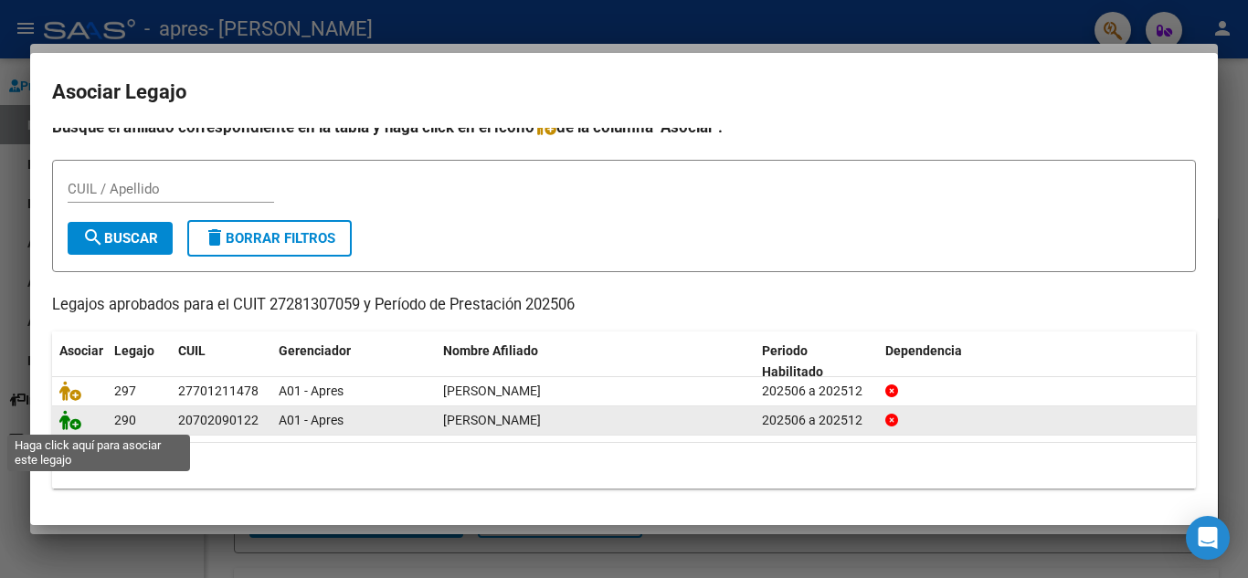
click at [71, 421] on icon at bounding box center [70, 420] width 22 height 20
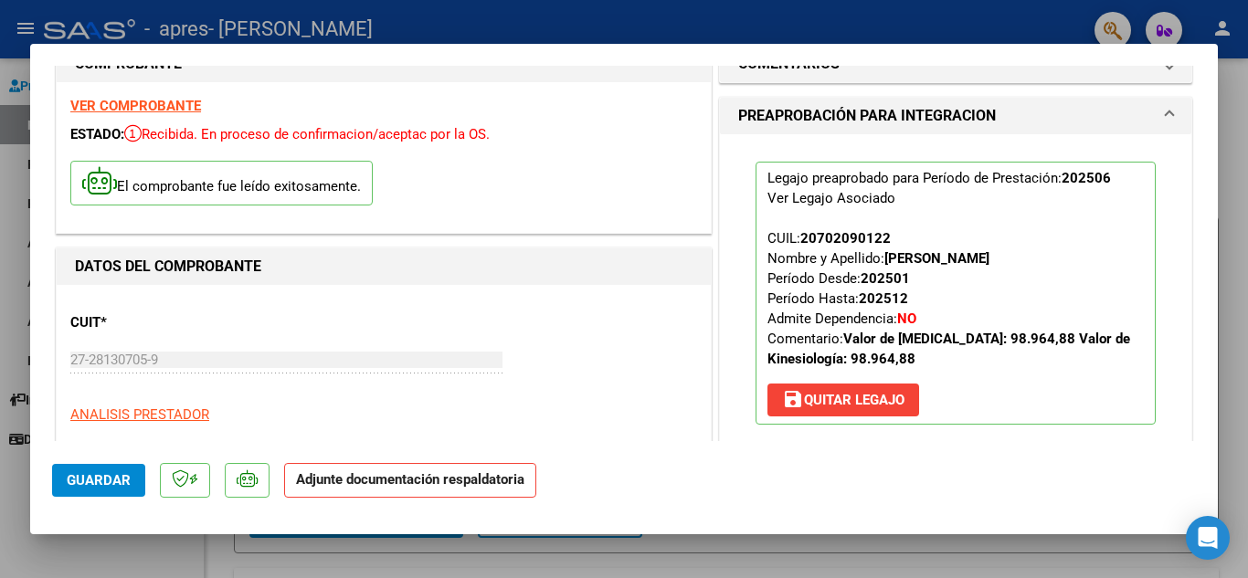
scroll to position [0, 0]
